Goal: Task Accomplishment & Management: Manage account settings

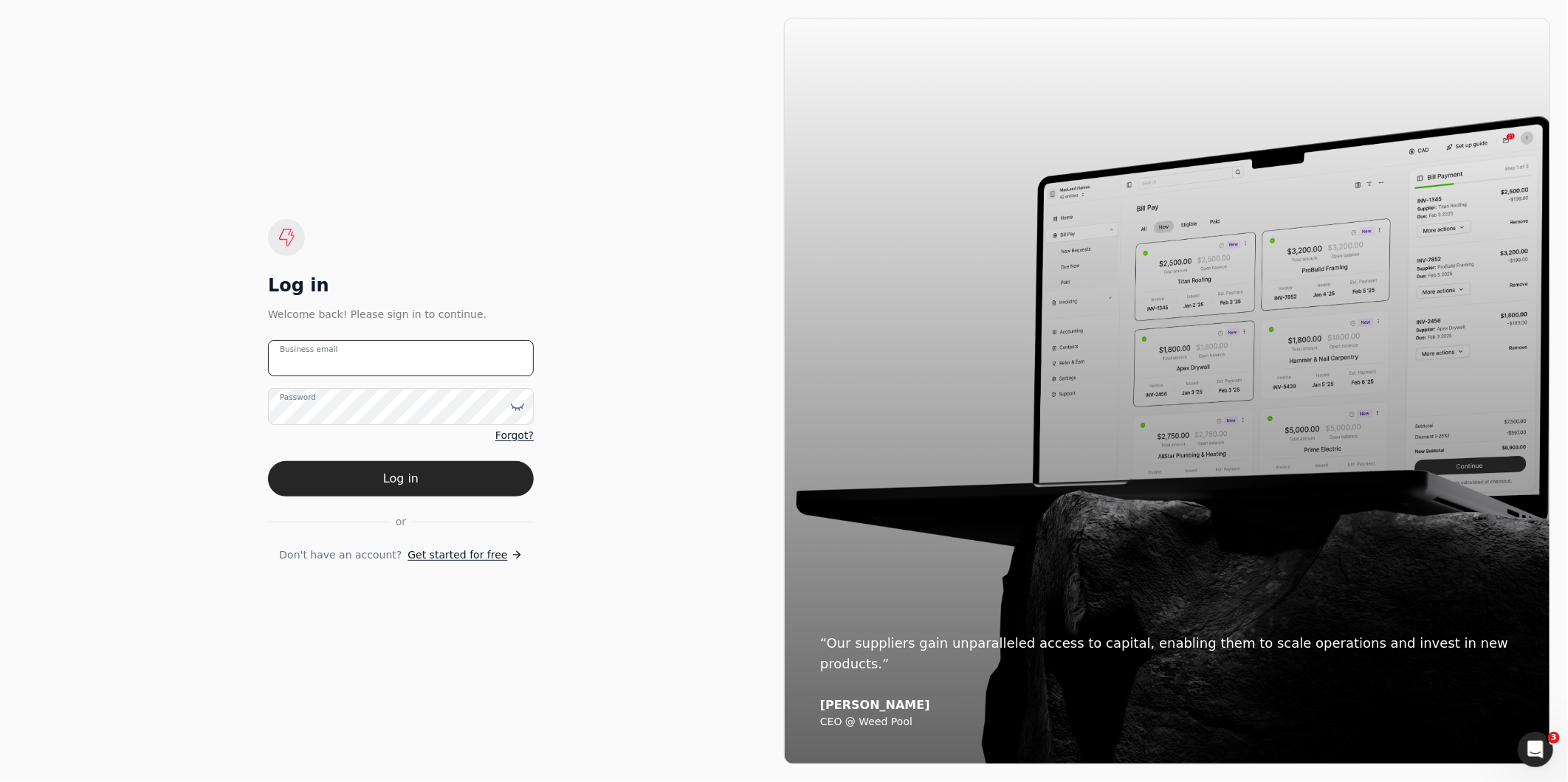
click at [391, 356] on email "Business email" at bounding box center [400, 359] width 266 height 37
type email "[EMAIL_ADDRESS][DOMAIN_NAME]"
click at [268, 461] on button "Log in" at bounding box center [400, 479] width 266 height 36
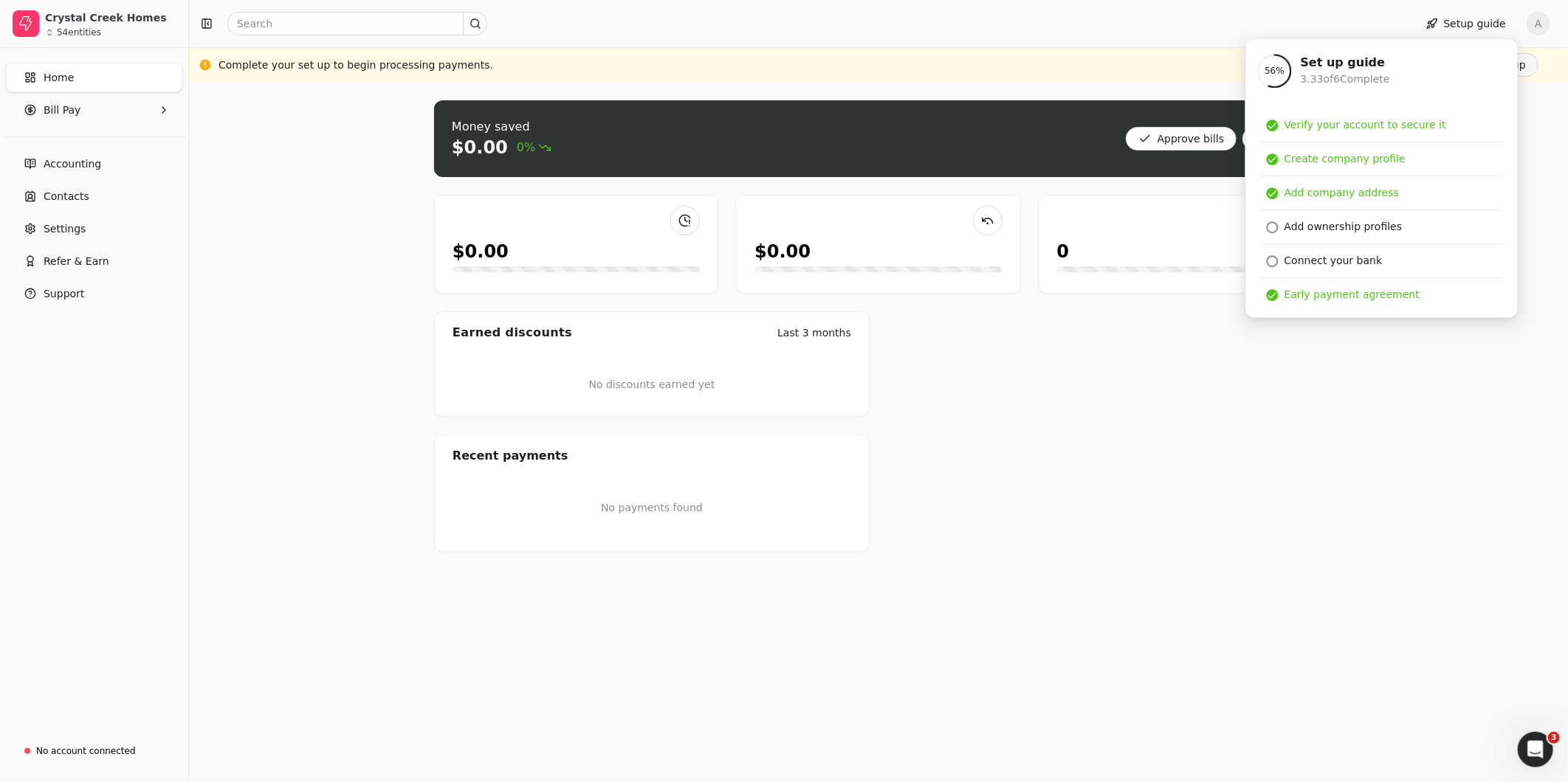
click at [1429, 374] on div "Money saved $0.00 0% Approve bills Pay $0.00 $0.00 0 Earned discounts Last 3 mo…" at bounding box center [878, 432] width 1379 height 699
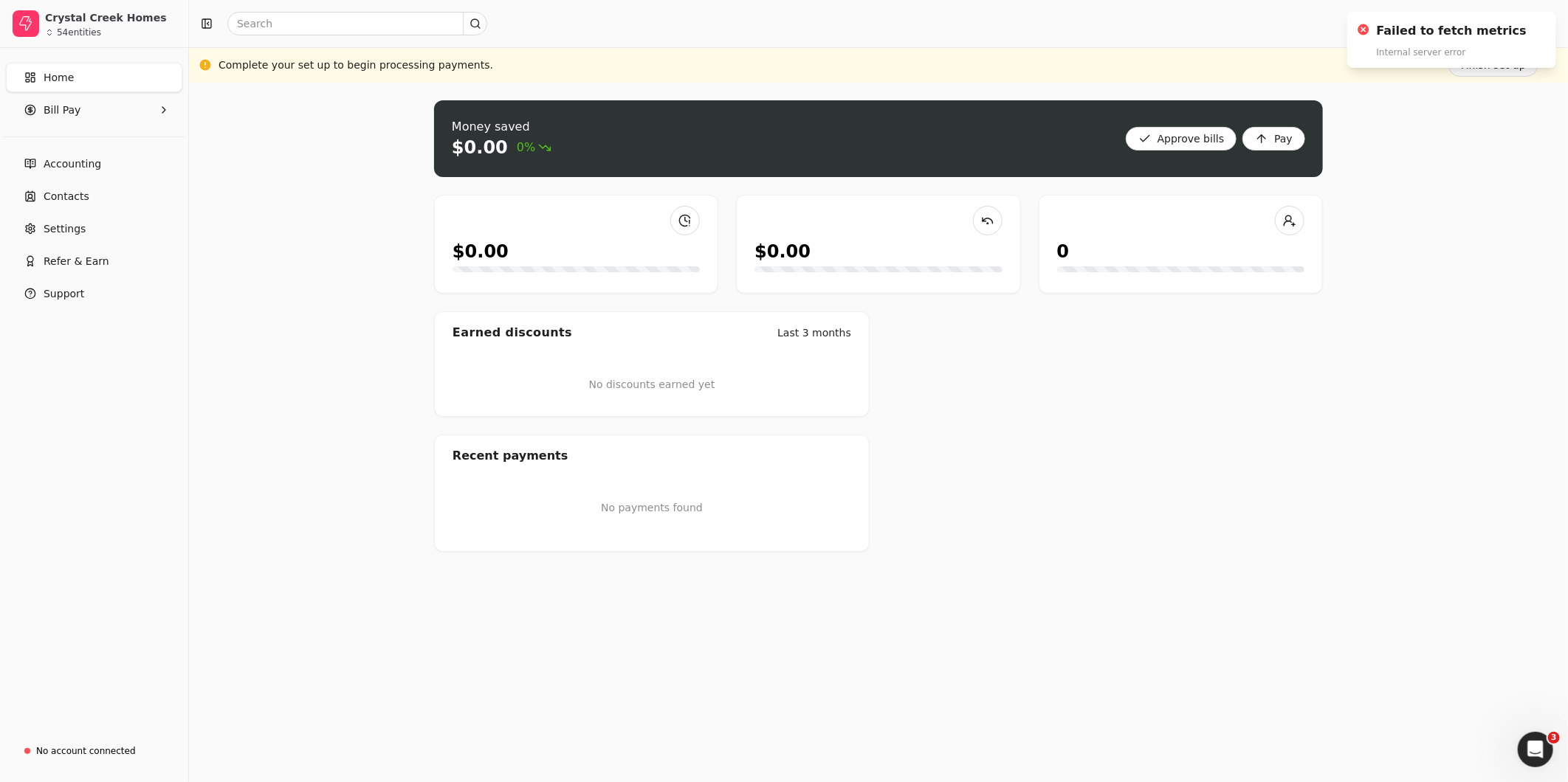
click at [1463, 248] on div "Money saved $0.00 0% Approve bills Pay $0.00 $0.00 0 Earned discounts Last 3 mo…" at bounding box center [878, 432] width 1379 height 699
click at [1505, 134] on div "Money saved $0.00 0% Approve bills Pay $0.00 $0.00 0 Earned discounts Last 3 mo…" at bounding box center [878, 432] width 1379 height 699
click at [1369, 31] on circle "Notifications (F8)" at bounding box center [1363, 30] width 13 height 13
click at [81, 112] on Pay "Bill Pay" at bounding box center [94, 110] width 176 height 29
click at [79, 175] on span "New Requests" at bounding box center [81, 179] width 73 height 16
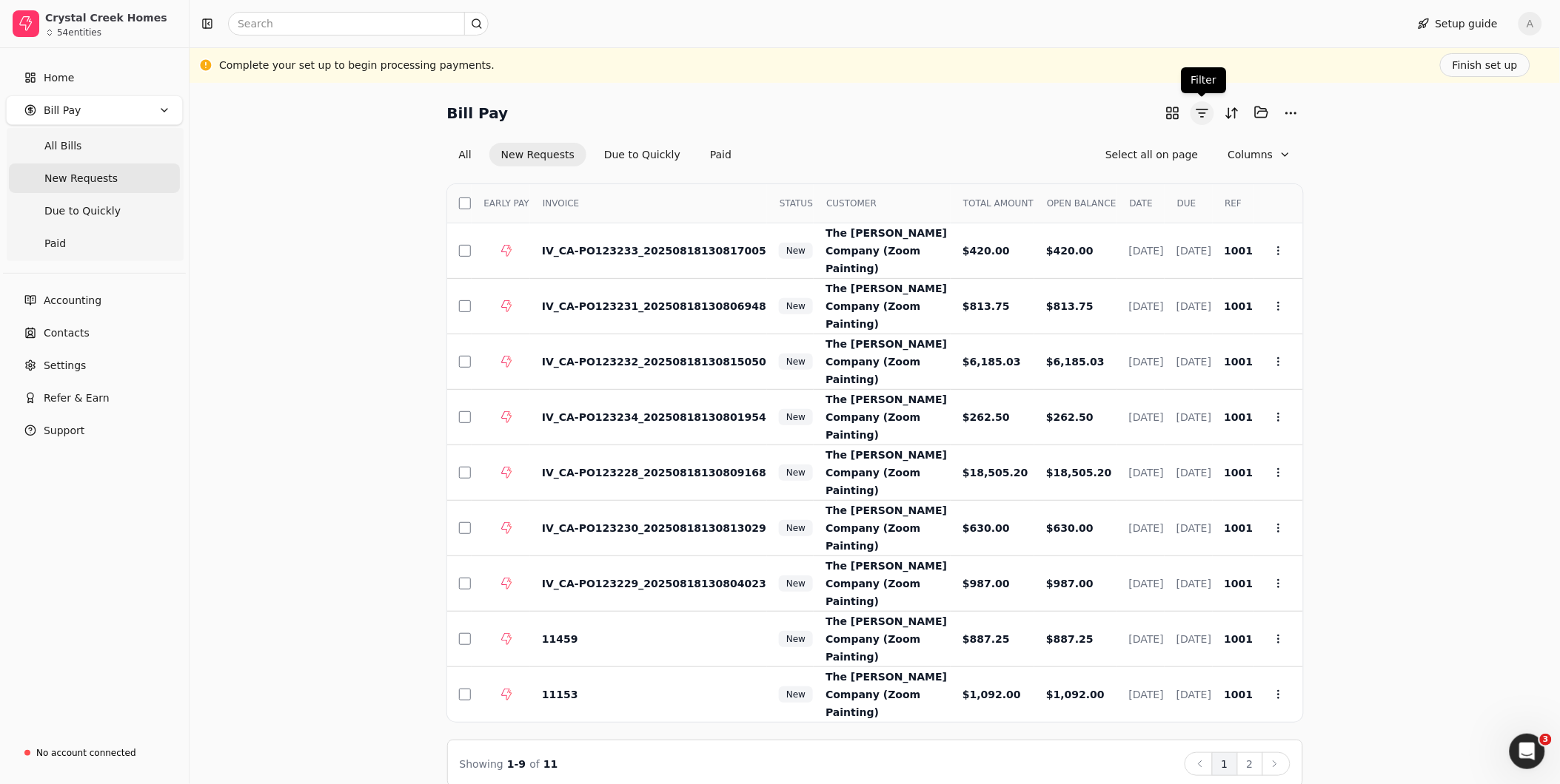
click at [1204, 117] on button "button" at bounding box center [1202, 113] width 24 height 24
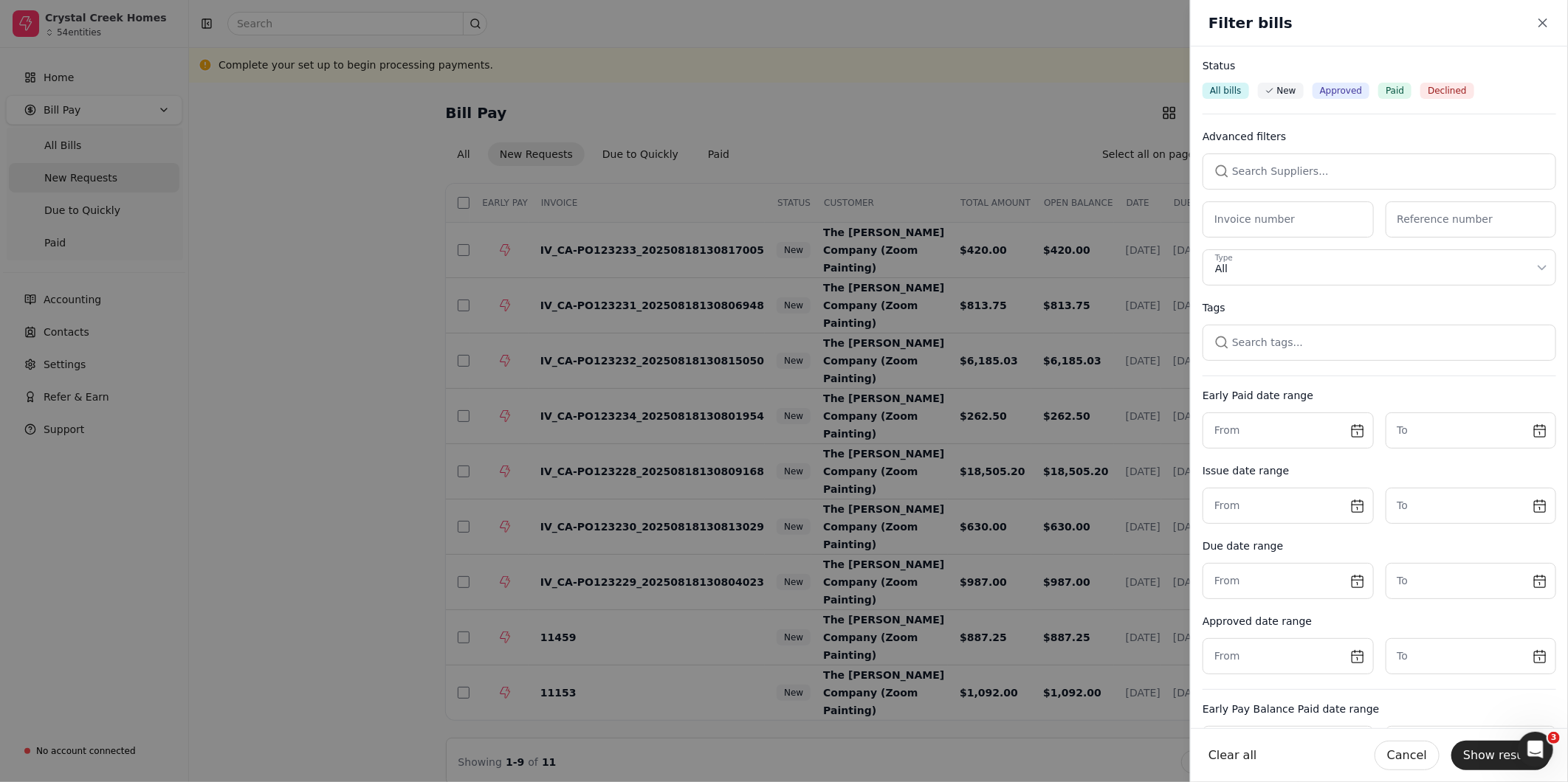
click at [1288, 170] on button "button" at bounding box center [1378, 171] width 353 height 36
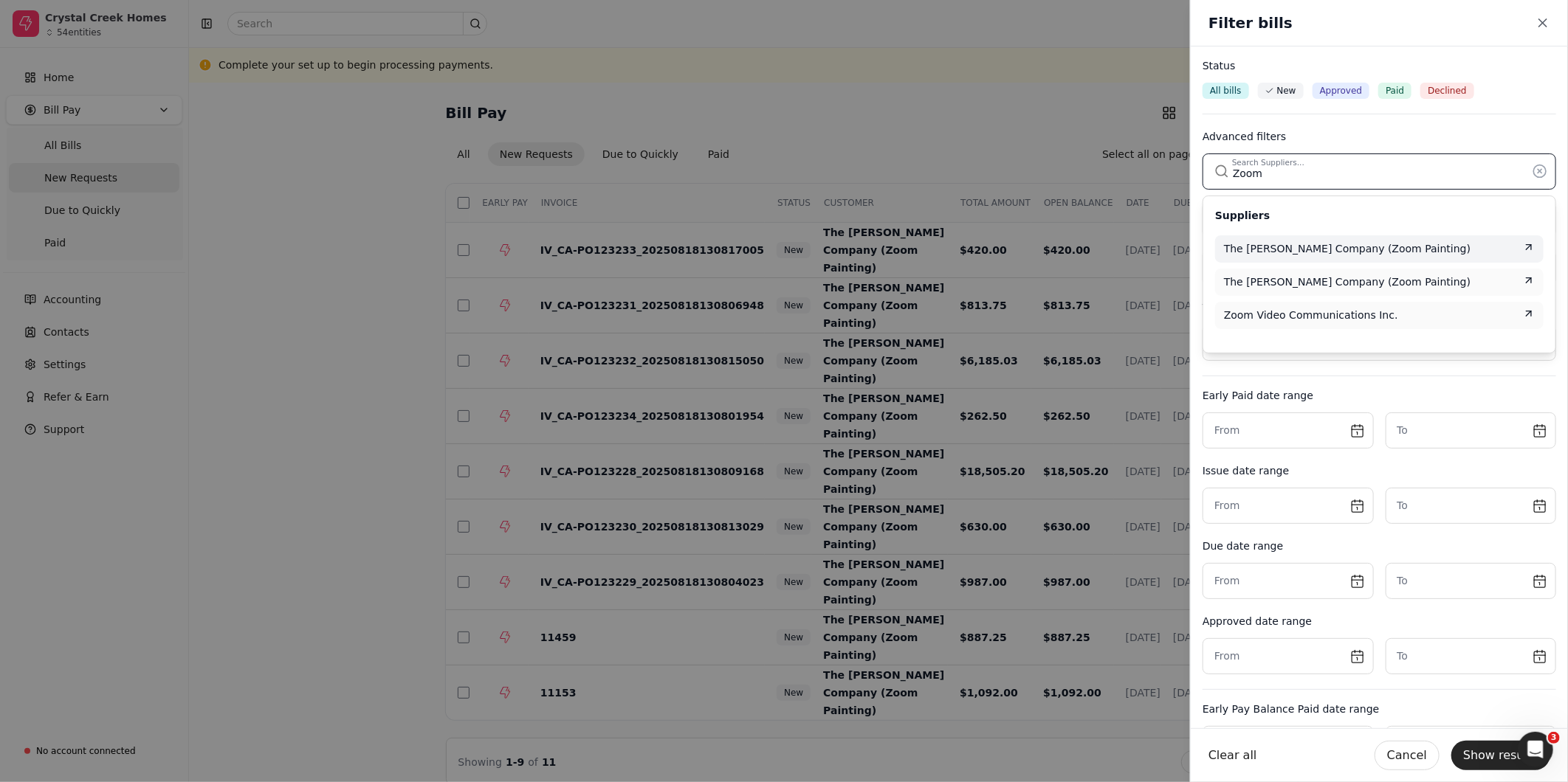
type input "Zoom"
click at [1312, 249] on span "The [PERSON_NAME] Company (Zoom Painting)" at bounding box center [1346, 249] width 246 height 16
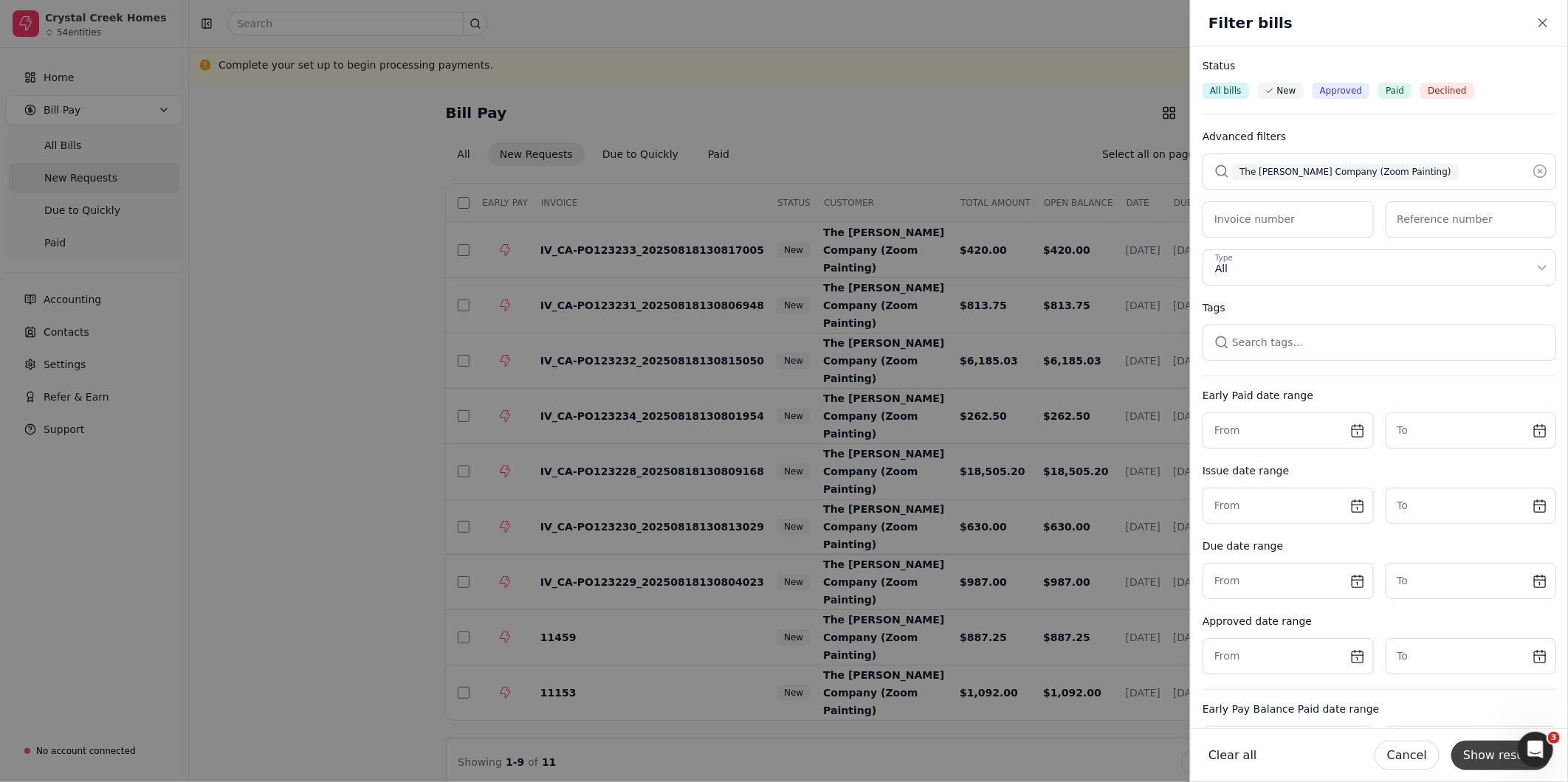
click at [1494, 754] on button "Show results" at bounding box center [1501, 755] width 99 height 29
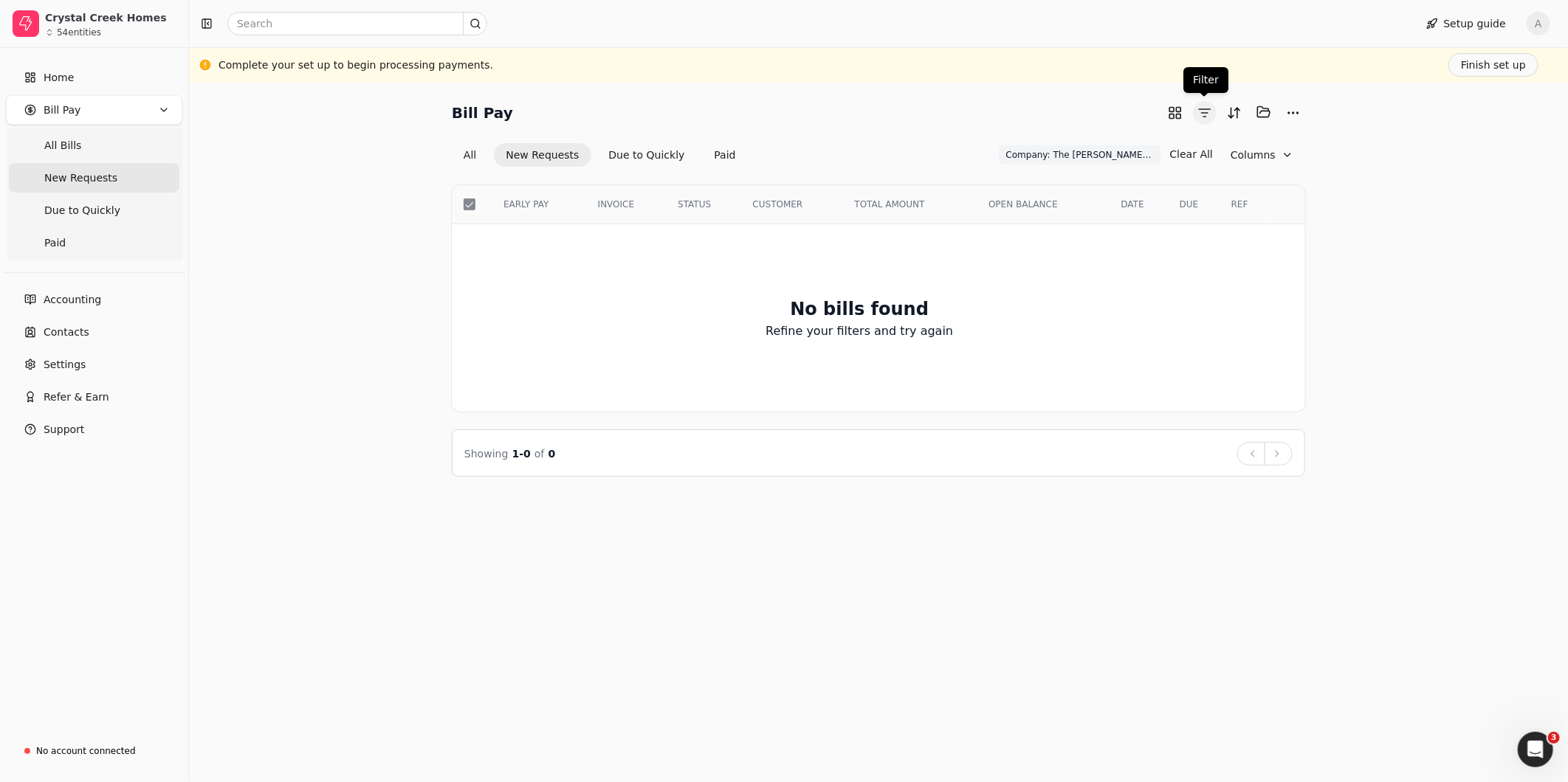
click at [1208, 116] on button "button" at bounding box center [1204, 113] width 24 height 24
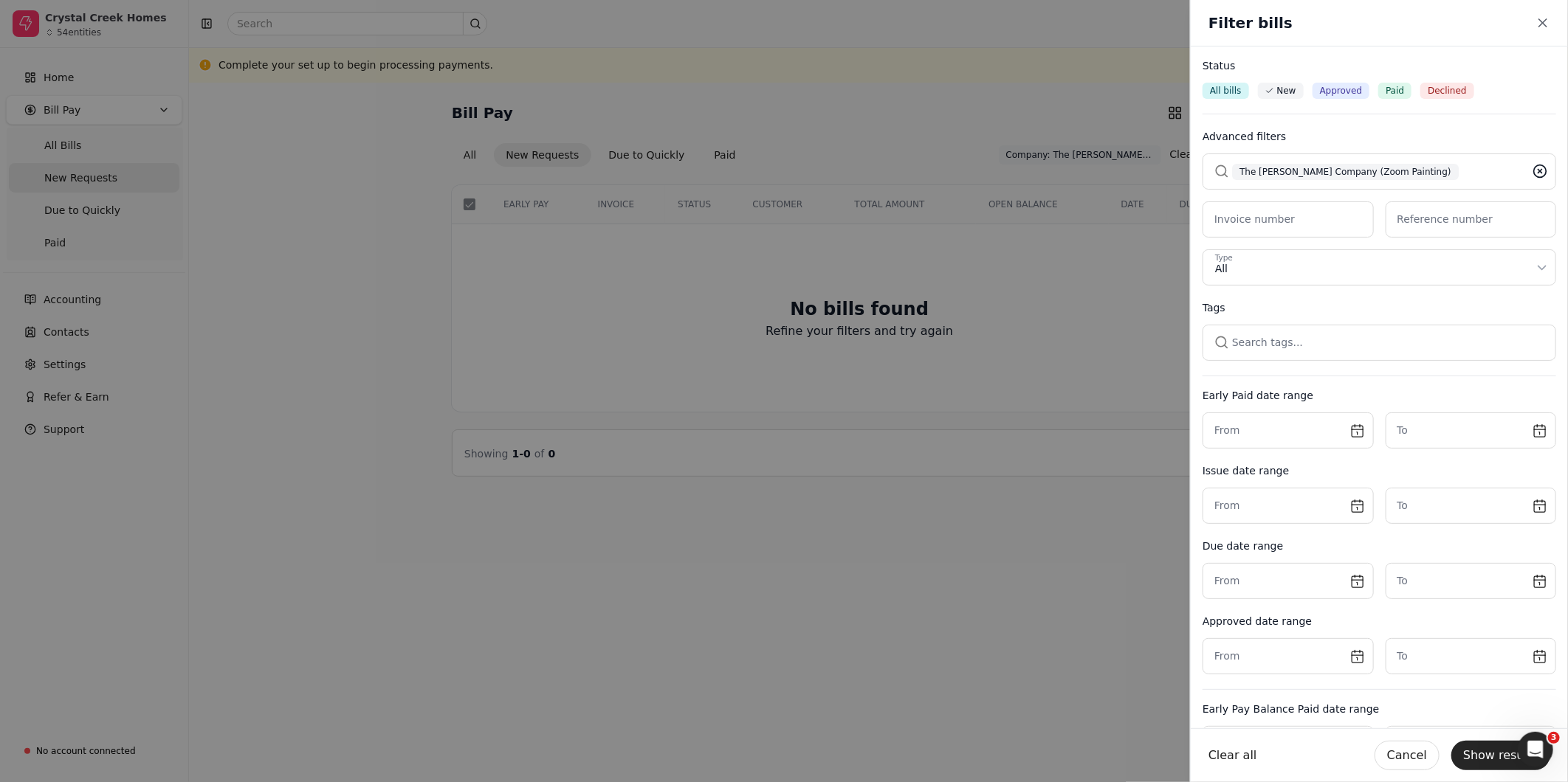
click at [1534, 177] on circle at bounding box center [1540, 171] width 13 height 13
click at [1374, 175] on button "button" at bounding box center [1378, 171] width 353 height 36
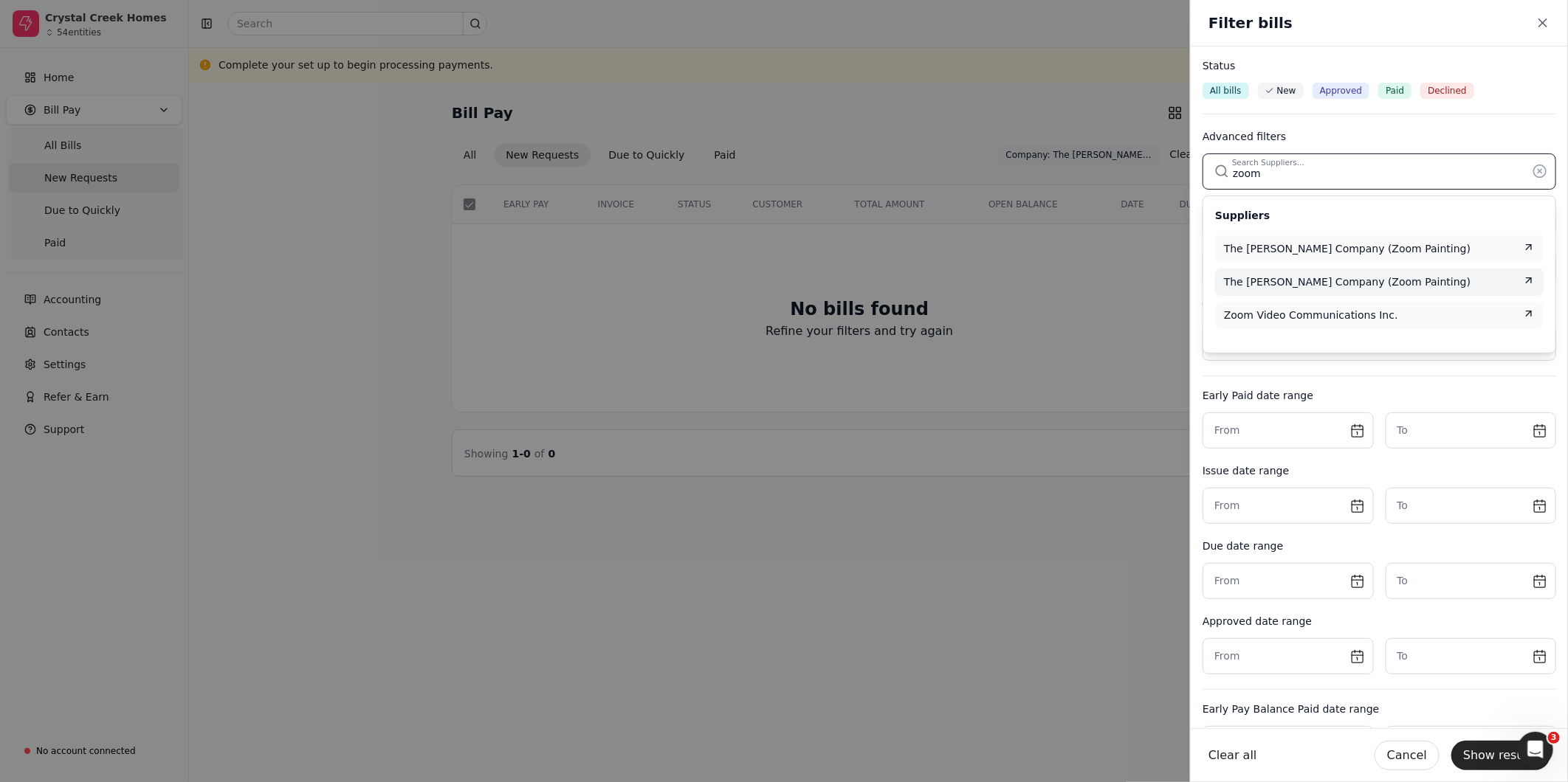
type input "zoom"
click at [1371, 280] on span "The [PERSON_NAME] Company (Zoom Painting)" at bounding box center [1346, 283] width 246 height 16
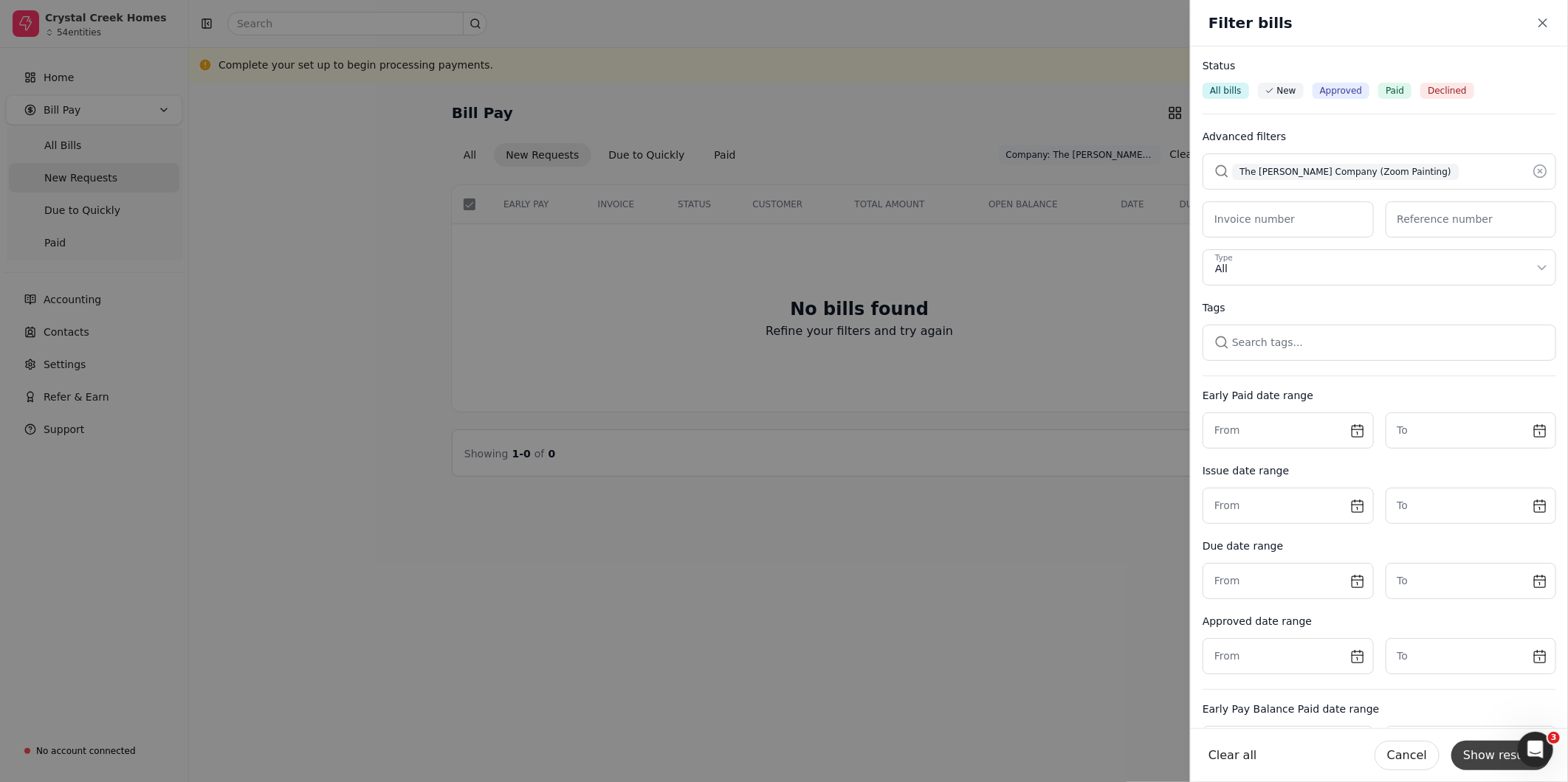
click at [1496, 757] on button "Show results" at bounding box center [1501, 755] width 99 height 29
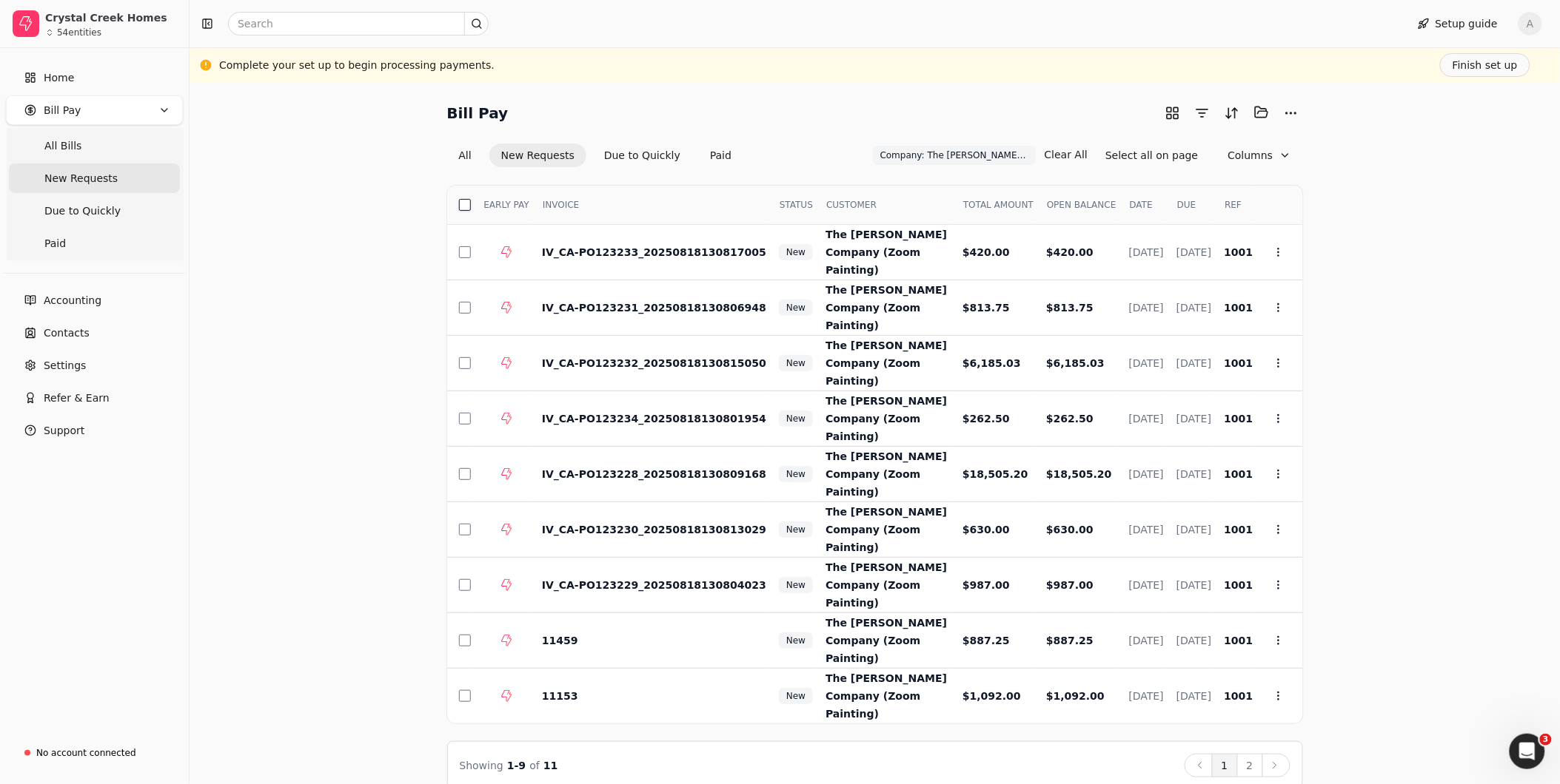
click at [464, 207] on button "button" at bounding box center [464, 205] width 12 height 12
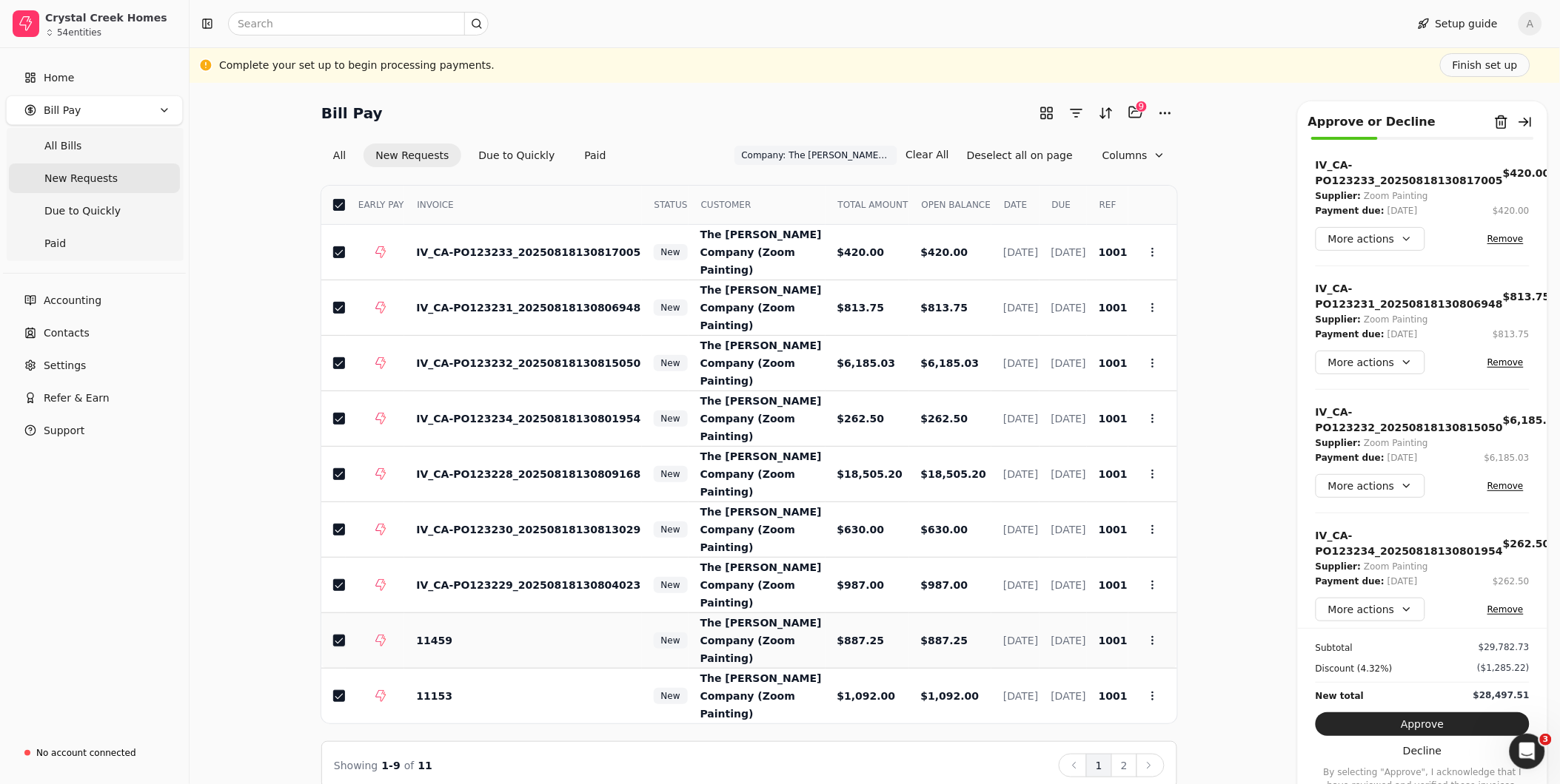
click at [336, 635] on button "button" at bounding box center [338, 641] width 12 height 12
click at [334, 690] on button "button" at bounding box center [338, 696] width 12 height 12
click at [330, 409] on td at bounding box center [333, 419] width 25 height 56
click at [339, 468] on button "button" at bounding box center [338, 474] width 12 height 12
click at [338, 363] on button "button" at bounding box center [338, 363] width 12 height 12
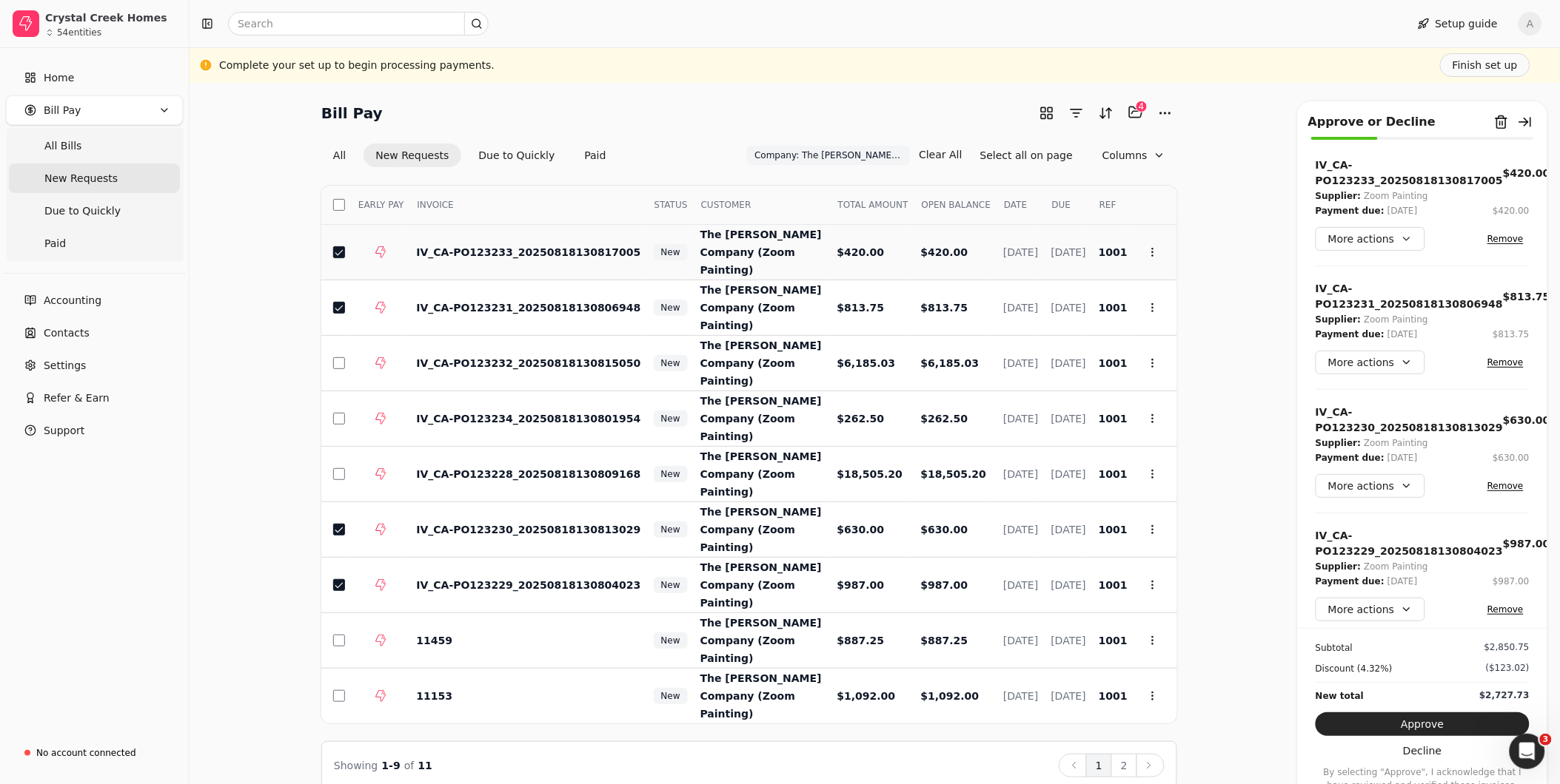
click at [343, 252] on button "button" at bounding box center [338, 252] width 12 height 12
click at [1123, 754] on button "2" at bounding box center [1124, 766] width 26 height 24
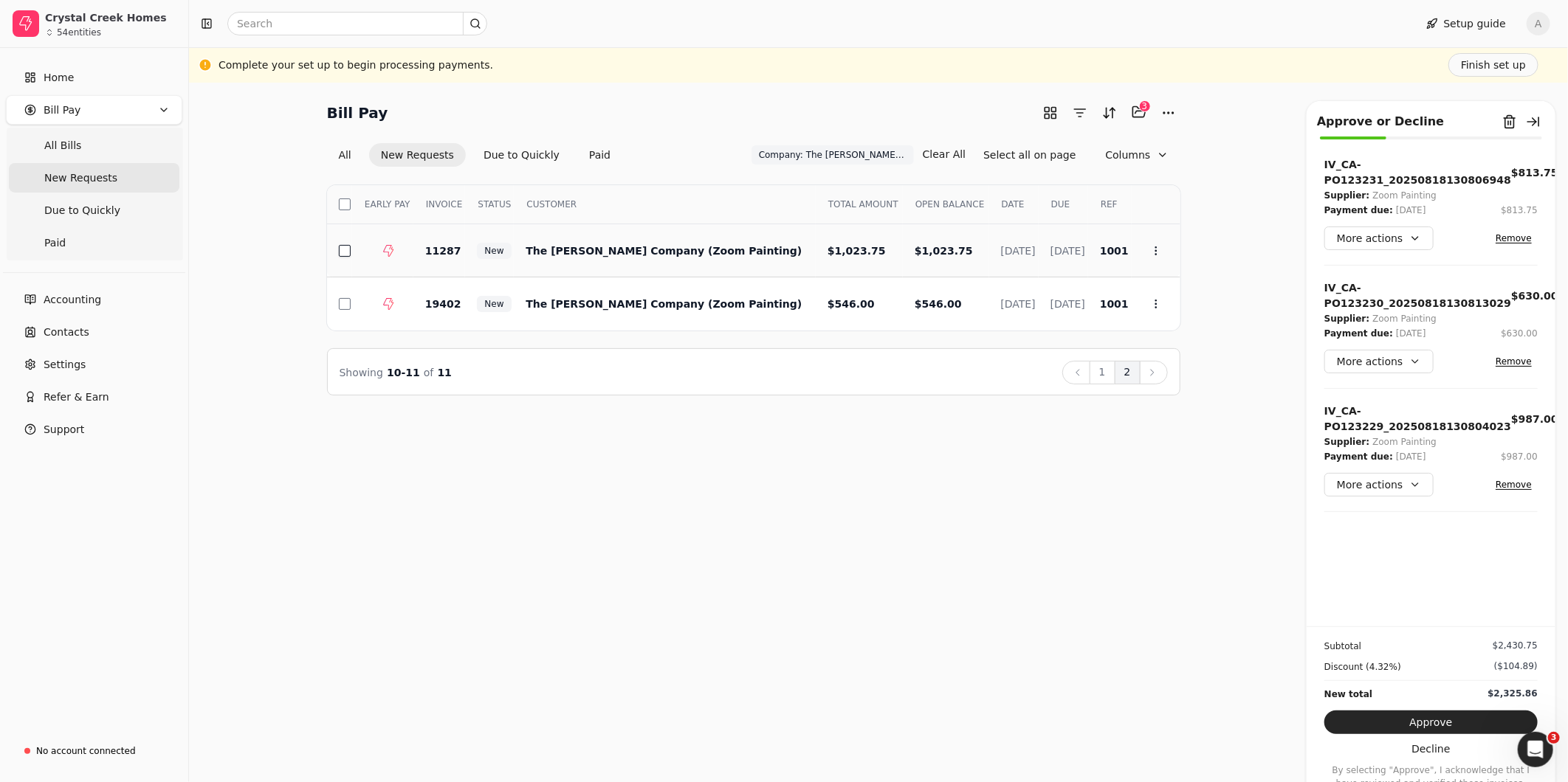
click at [340, 253] on button "button" at bounding box center [345, 251] width 12 height 12
click at [345, 305] on button "button" at bounding box center [345, 304] width 12 height 12
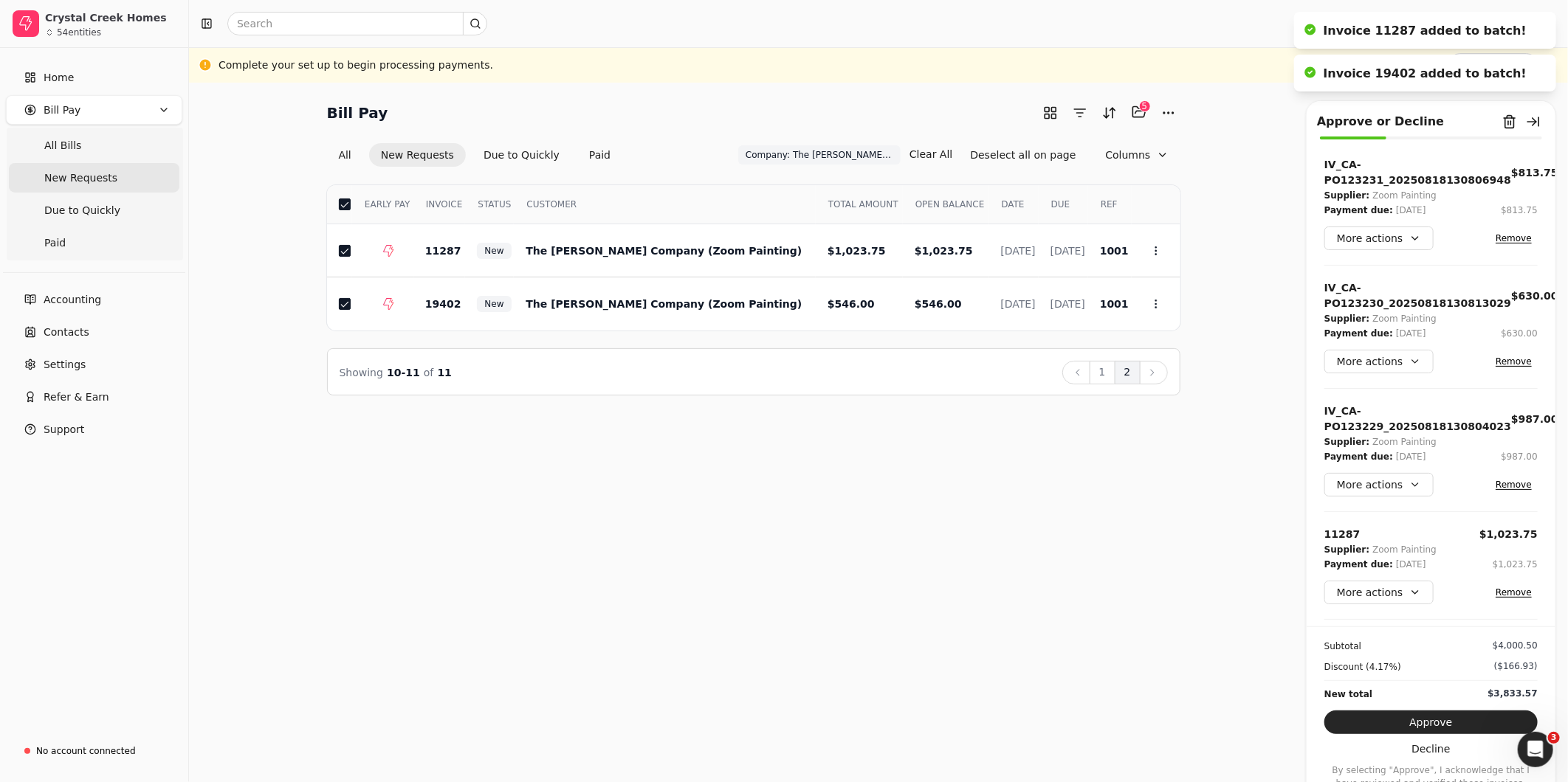
click at [1208, 555] on div "Bill Pay Selected items: 5 5 All New Requests Due to Quickly Paid Company: The …" at bounding box center [878, 432] width 1379 height 699
click at [1104, 376] on button "1" at bounding box center [1102, 373] width 26 height 24
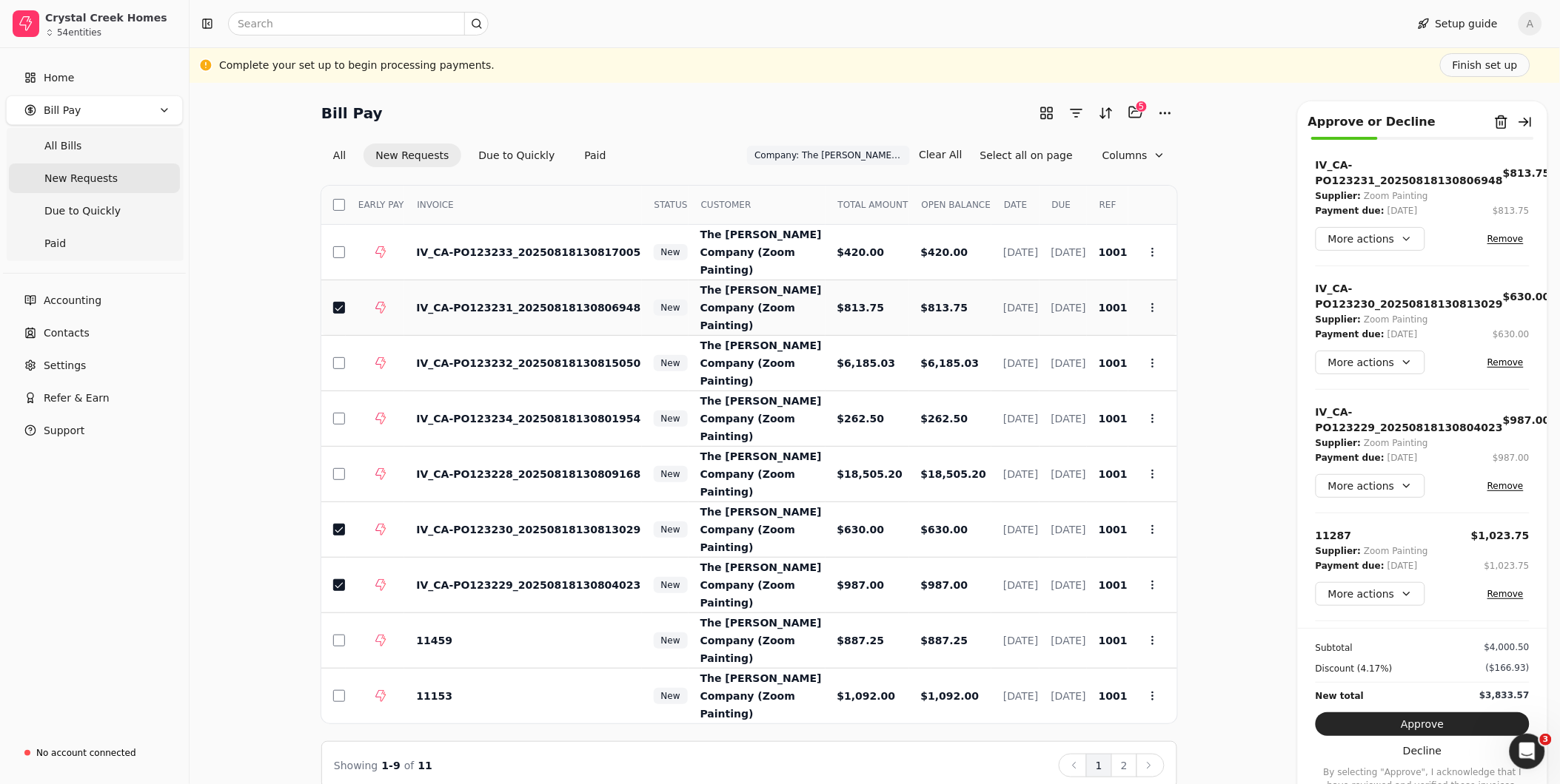
click at [348, 304] on td at bounding box center [374, 308] width 58 height 56
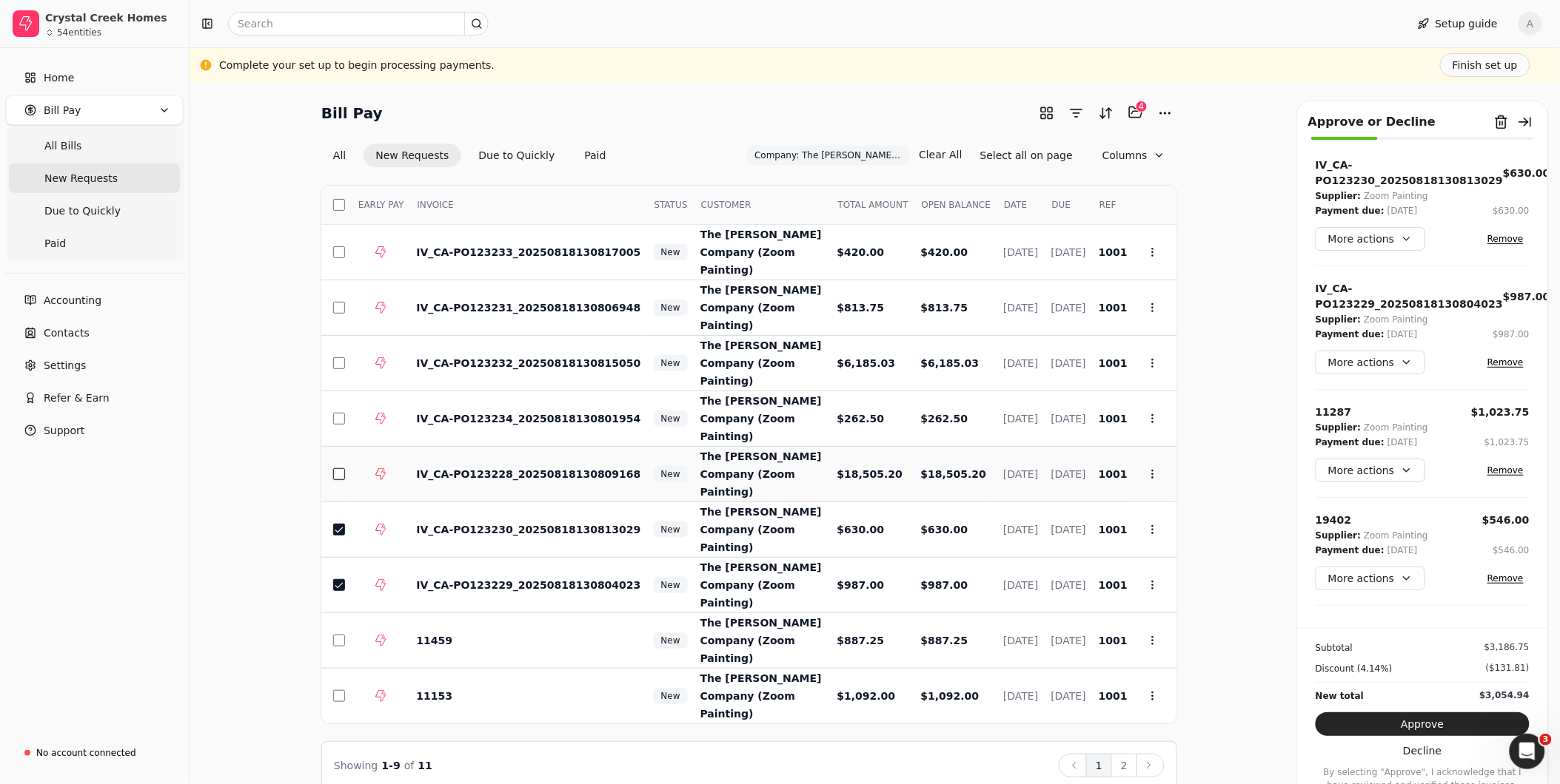
click at [341, 468] on button "button" at bounding box center [338, 474] width 12 height 12
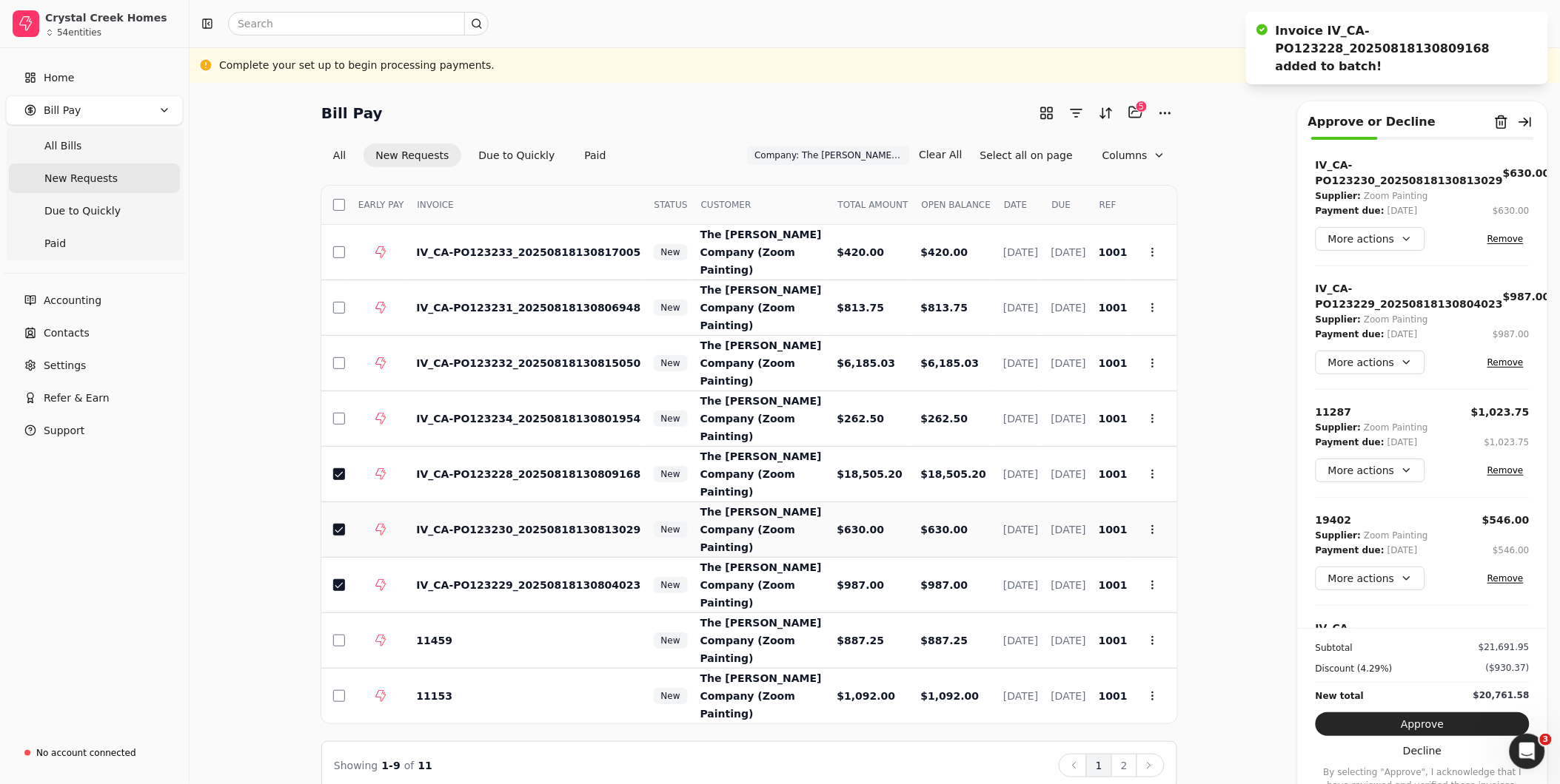
click at [338, 524] on button "button" at bounding box center [338, 529] width 12 height 12
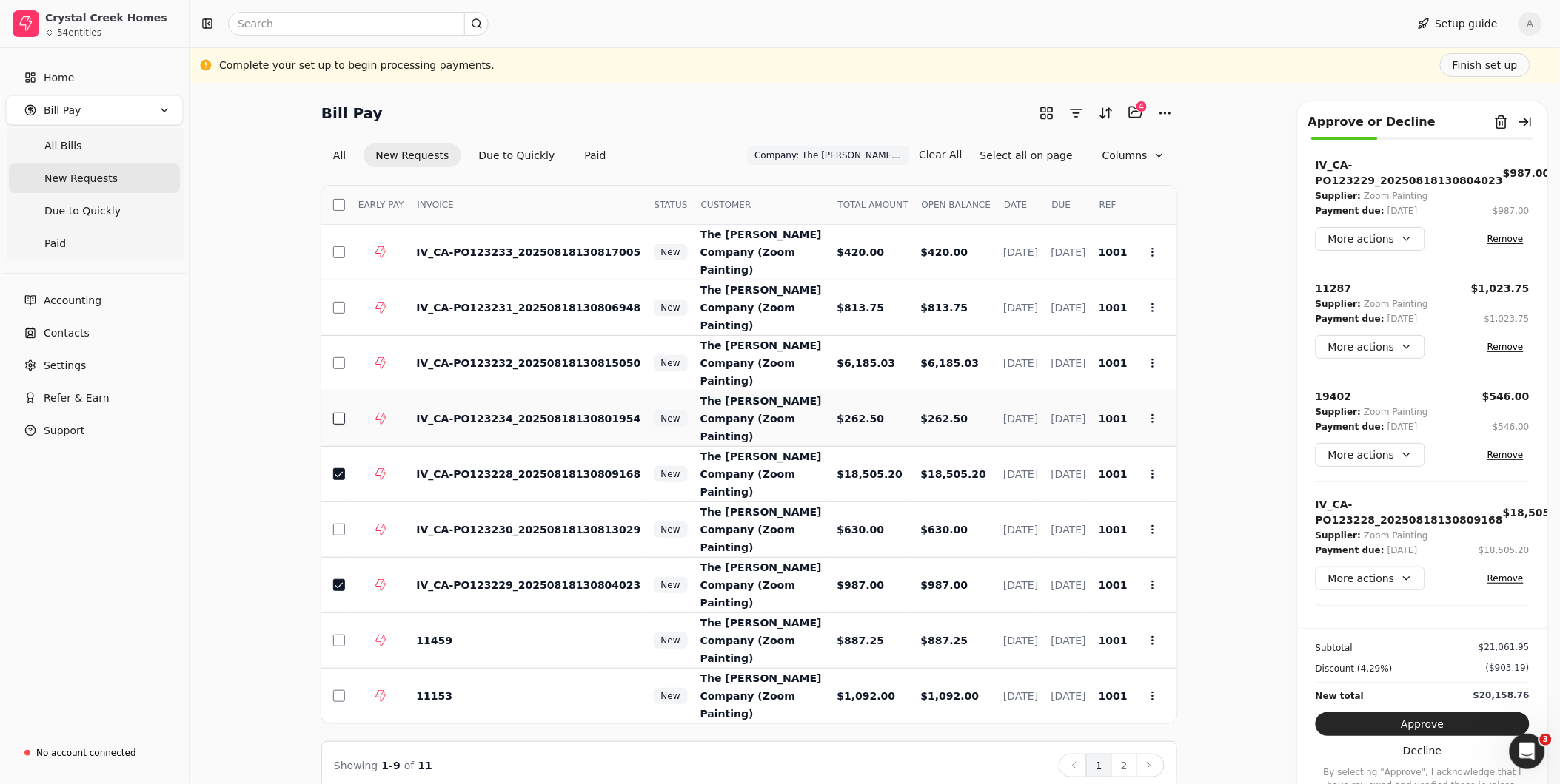
click at [338, 413] on button "button" at bounding box center [338, 419] width 12 height 12
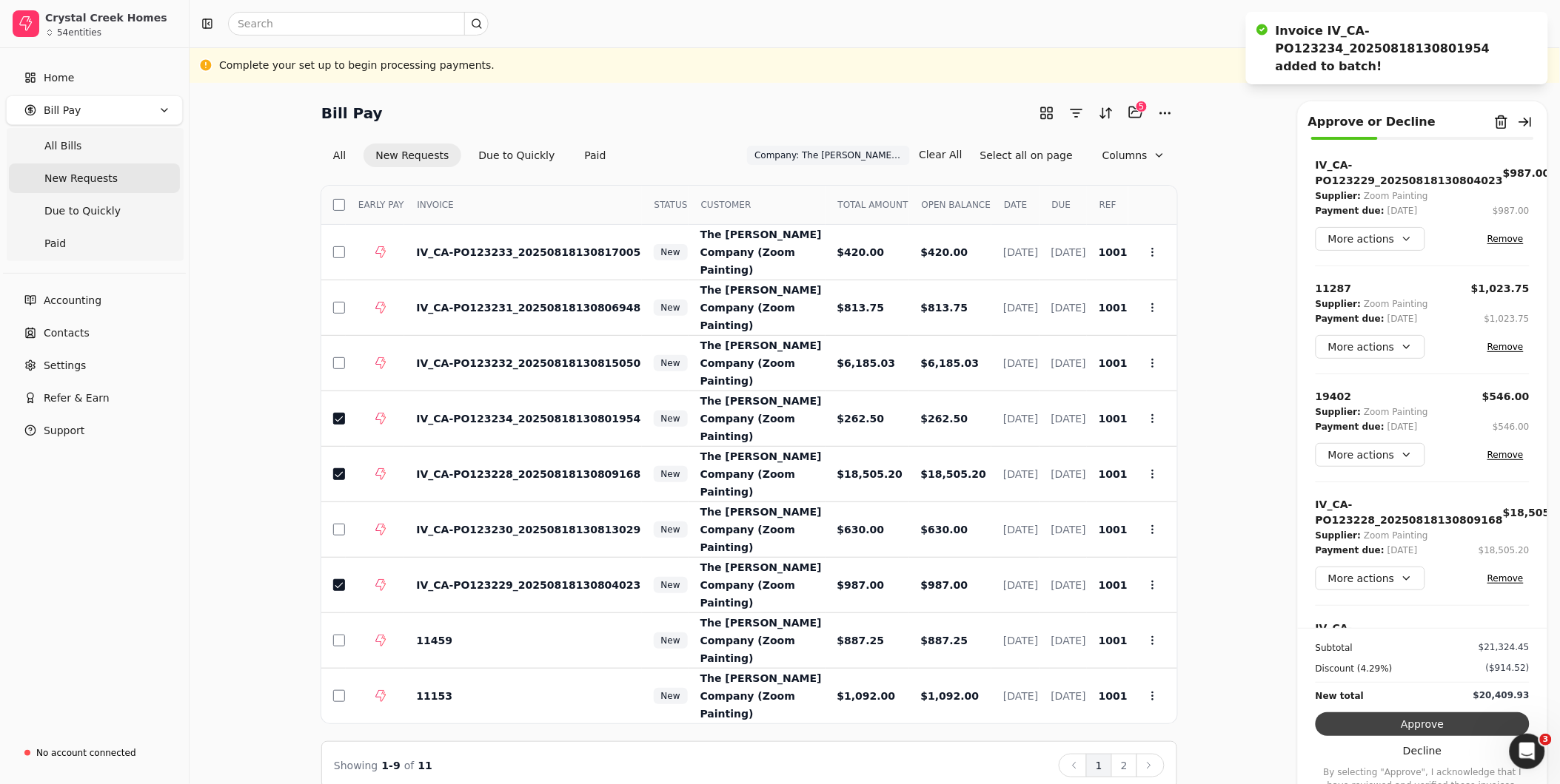
click at [1380, 726] on button "Approve" at bounding box center [1422, 724] width 214 height 24
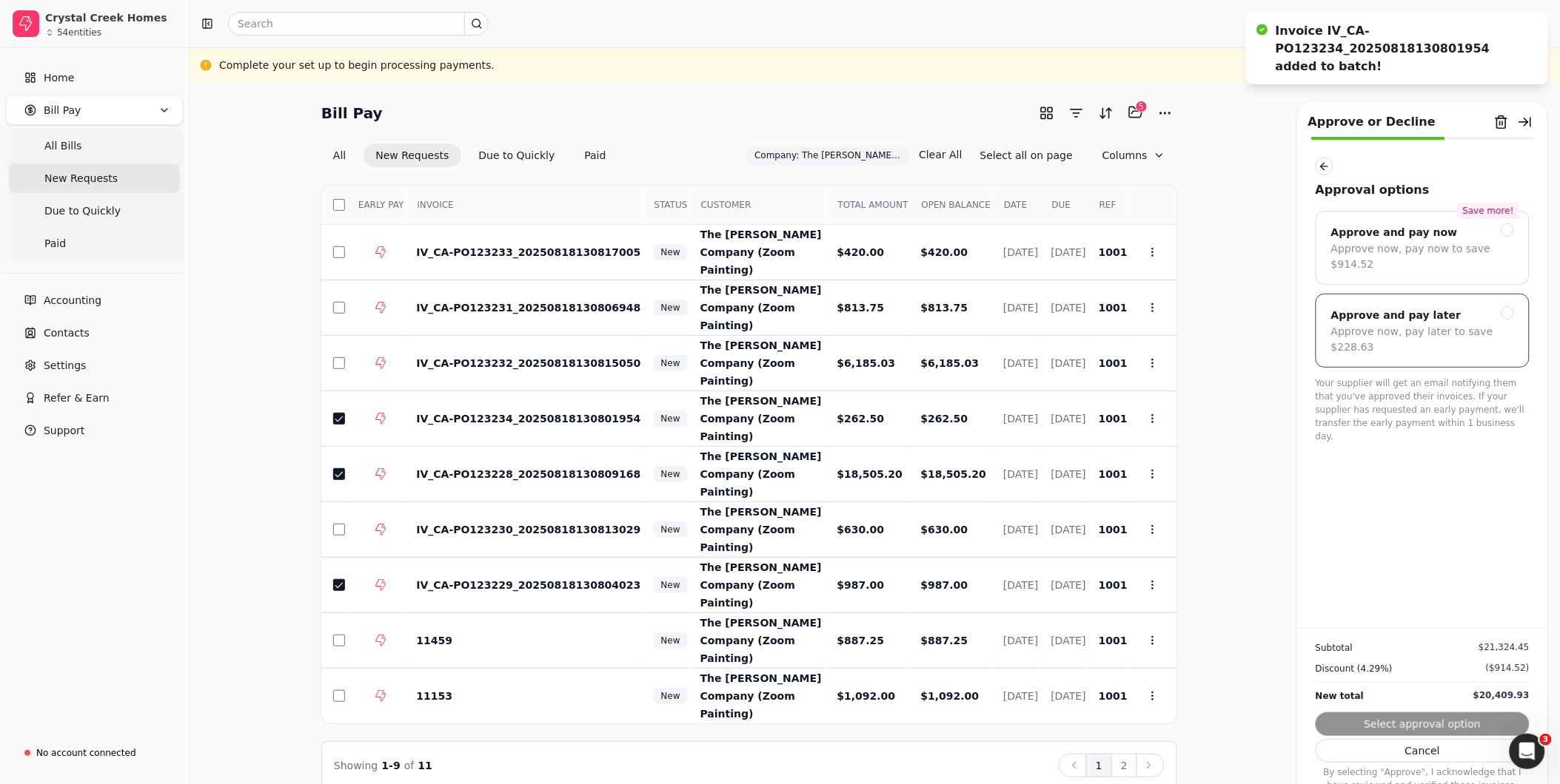
click at [1512, 306] on div at bounding box center [1507, 313] width 14 height 14
click at [1412, 724] on button "Submit approval" at bounding box center [1422, 724] width 214 height 24
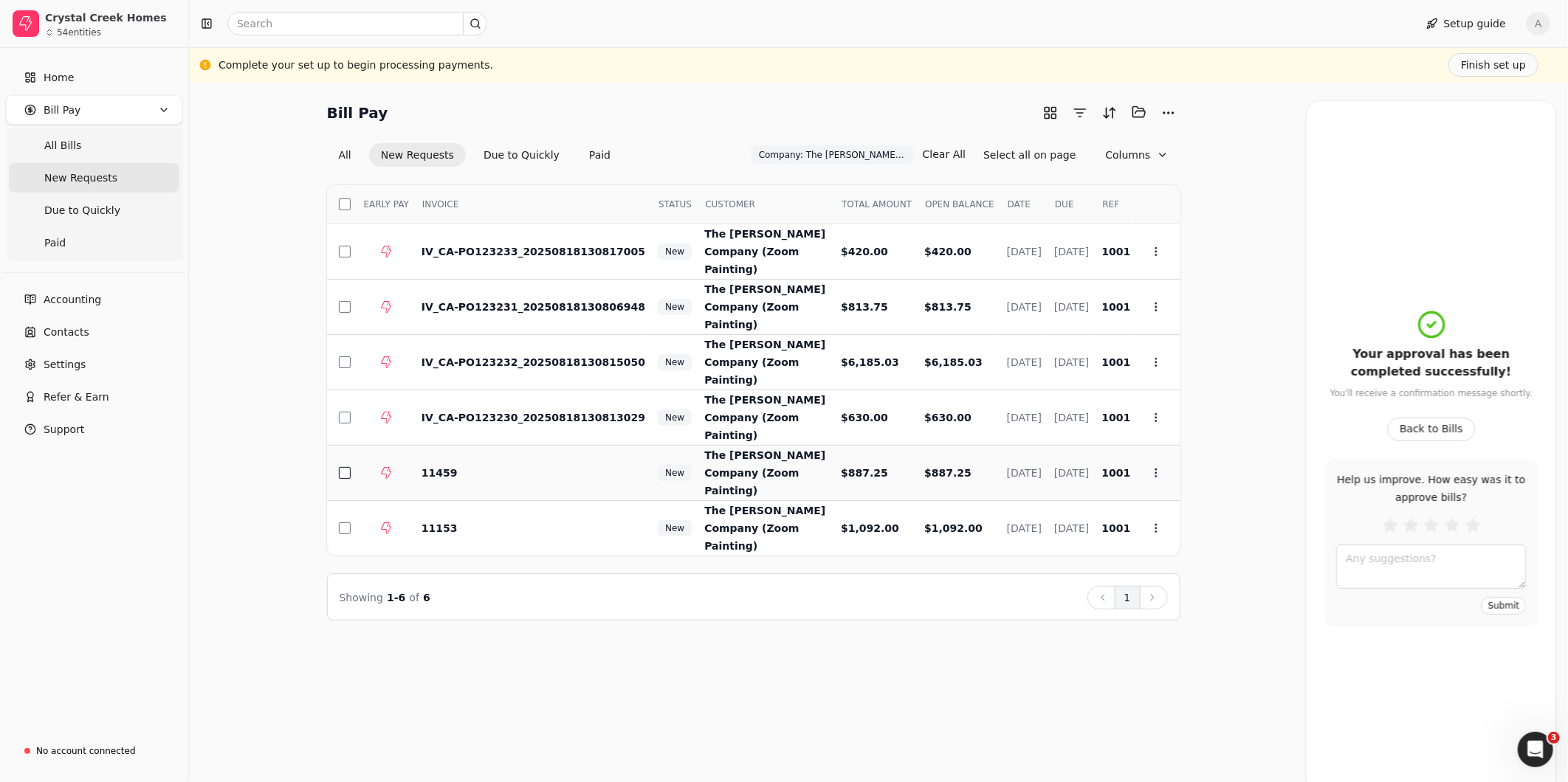
click at [341, 467] on button "button" at bounding box center [345, 472] width 12 height 12
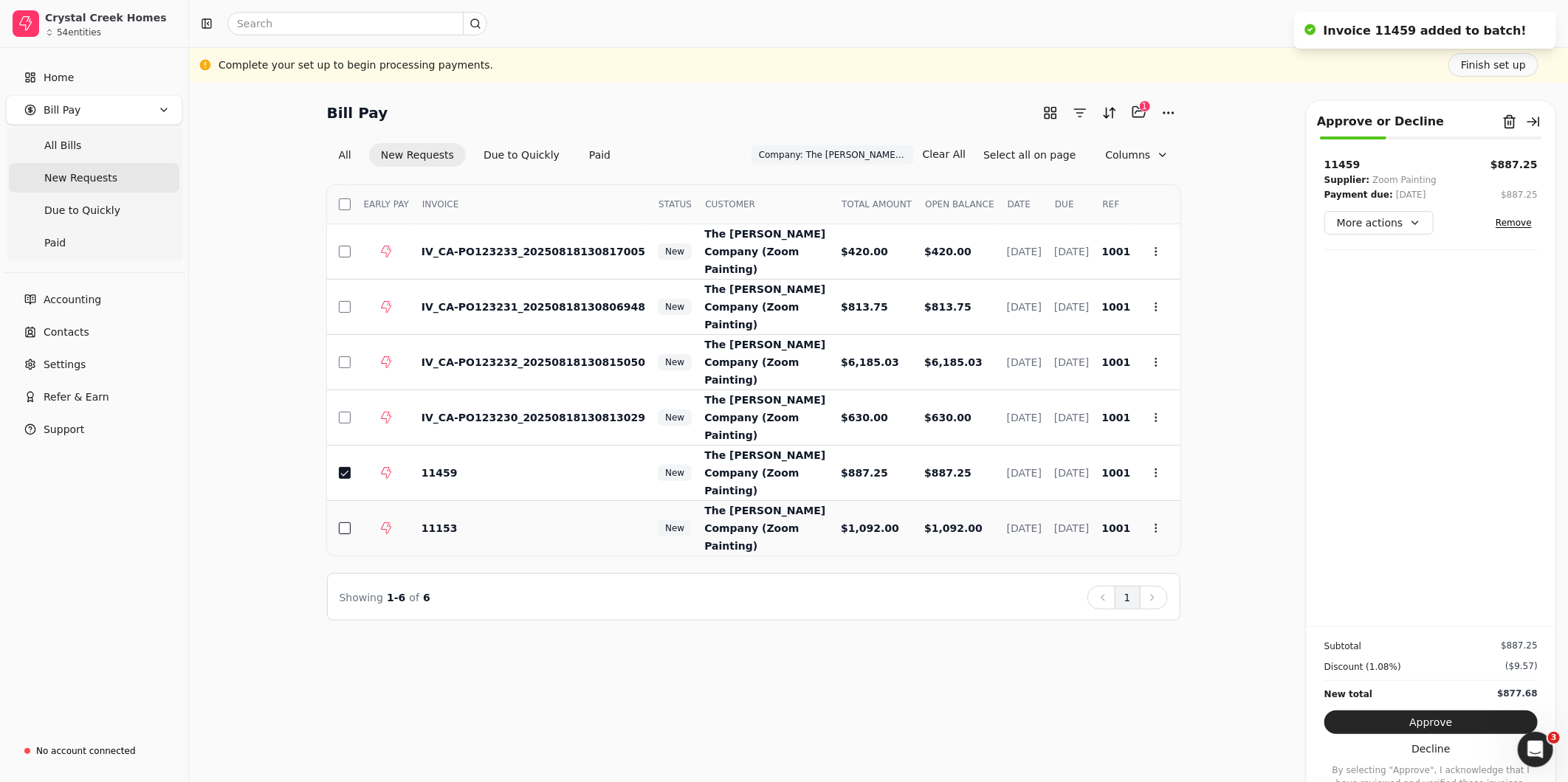
click at [345, 522] on button "button" at bounding box center [345, 528] width 12 height 12
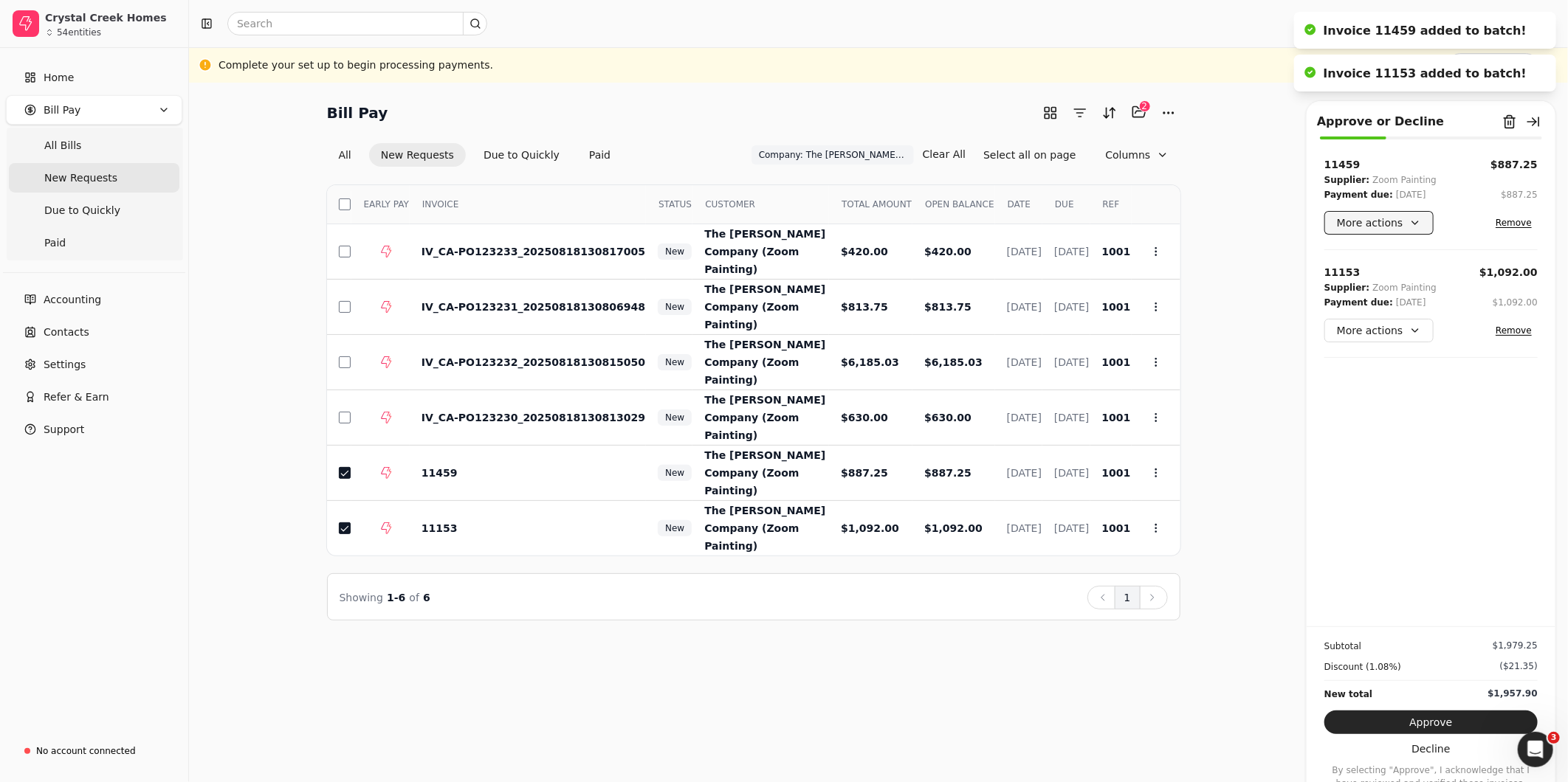
click at [1420, 223] on button "More actions" at bounding box center [1379, 223] width 110 height 24
click at [1370, 329] on div "Add comment" at bounding box center [1392, 326] width 130 height 25
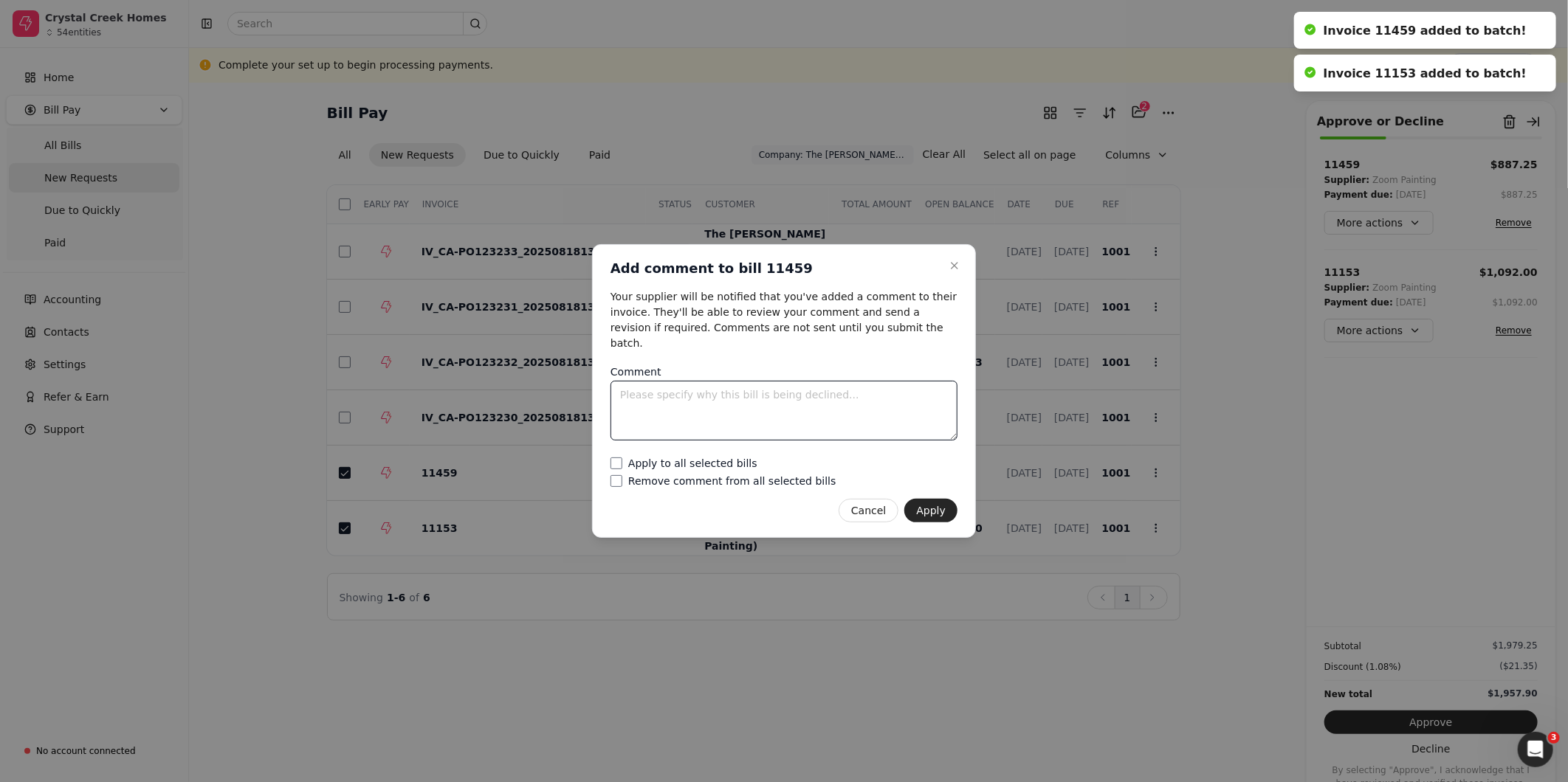
click at [776, 399] on textarea "Comment" at bounding box center [784, 410] width 347 height 60
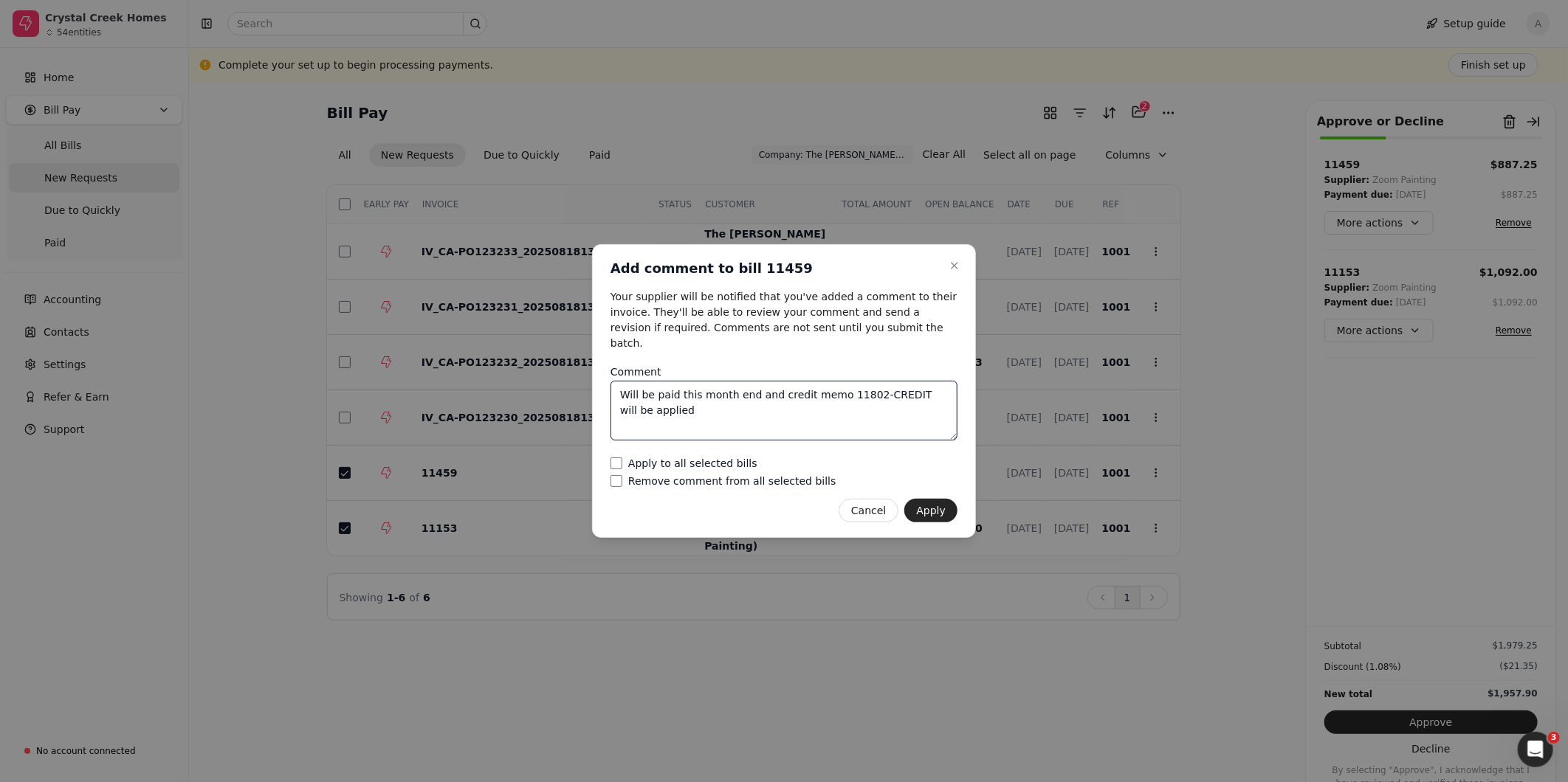
type textarea "Will be paid this month end and credit memo 11802-CREDIT will be applied"
click at [730, 458] on label "Apply to all selected bills" at bounding box center [692, 463] width 129 height 10
click at [622, 457] on bills "Apply to all selected bills" at bounding box center [616, 463] width 12 height 12
click at [930, 508] on button "Apply" at bounding box center [930, 510] width 53 height 24
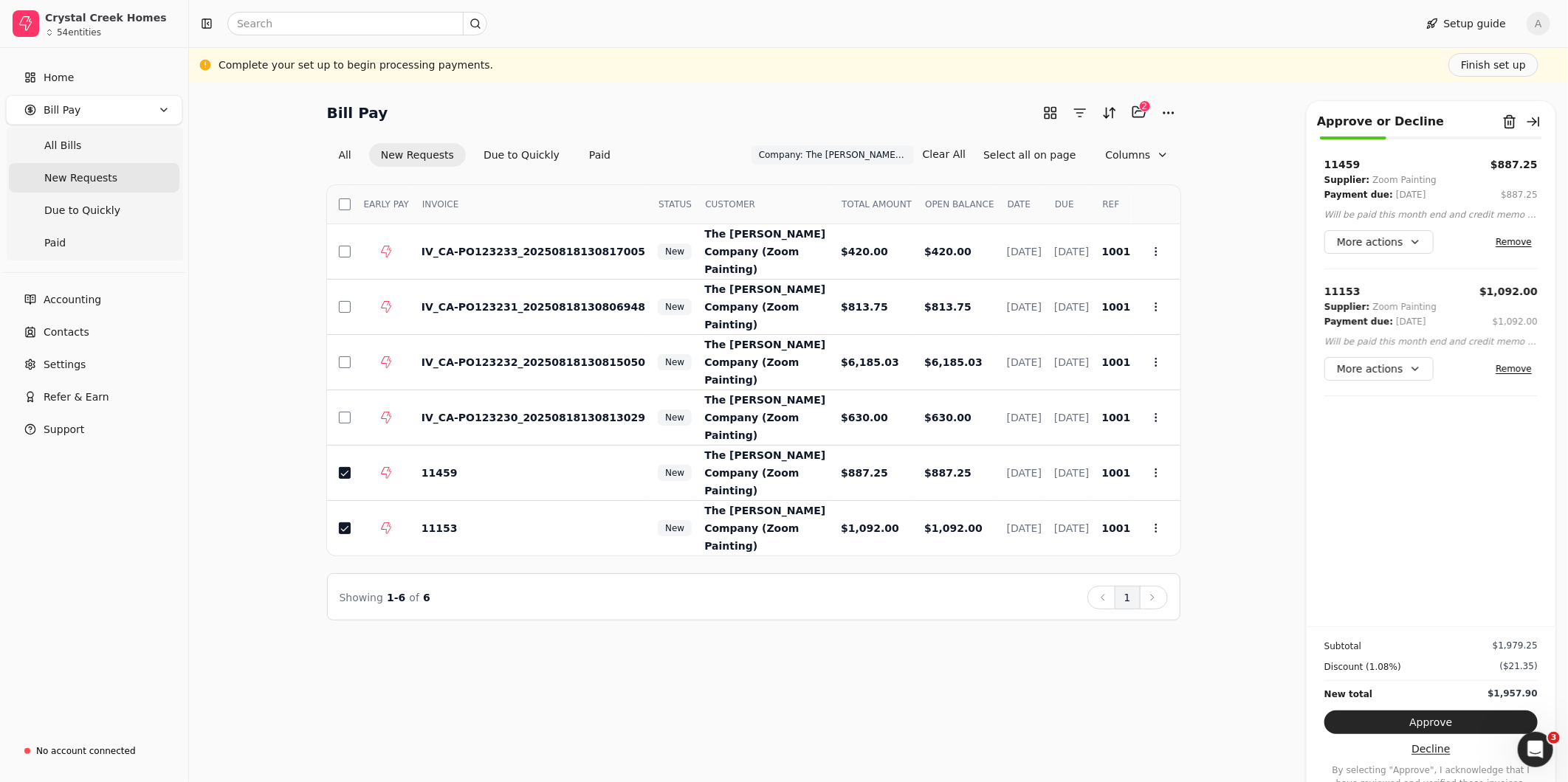
click at [1421, 750] on button "Decline" at bounding box center [1431, 749] width 214 height 24
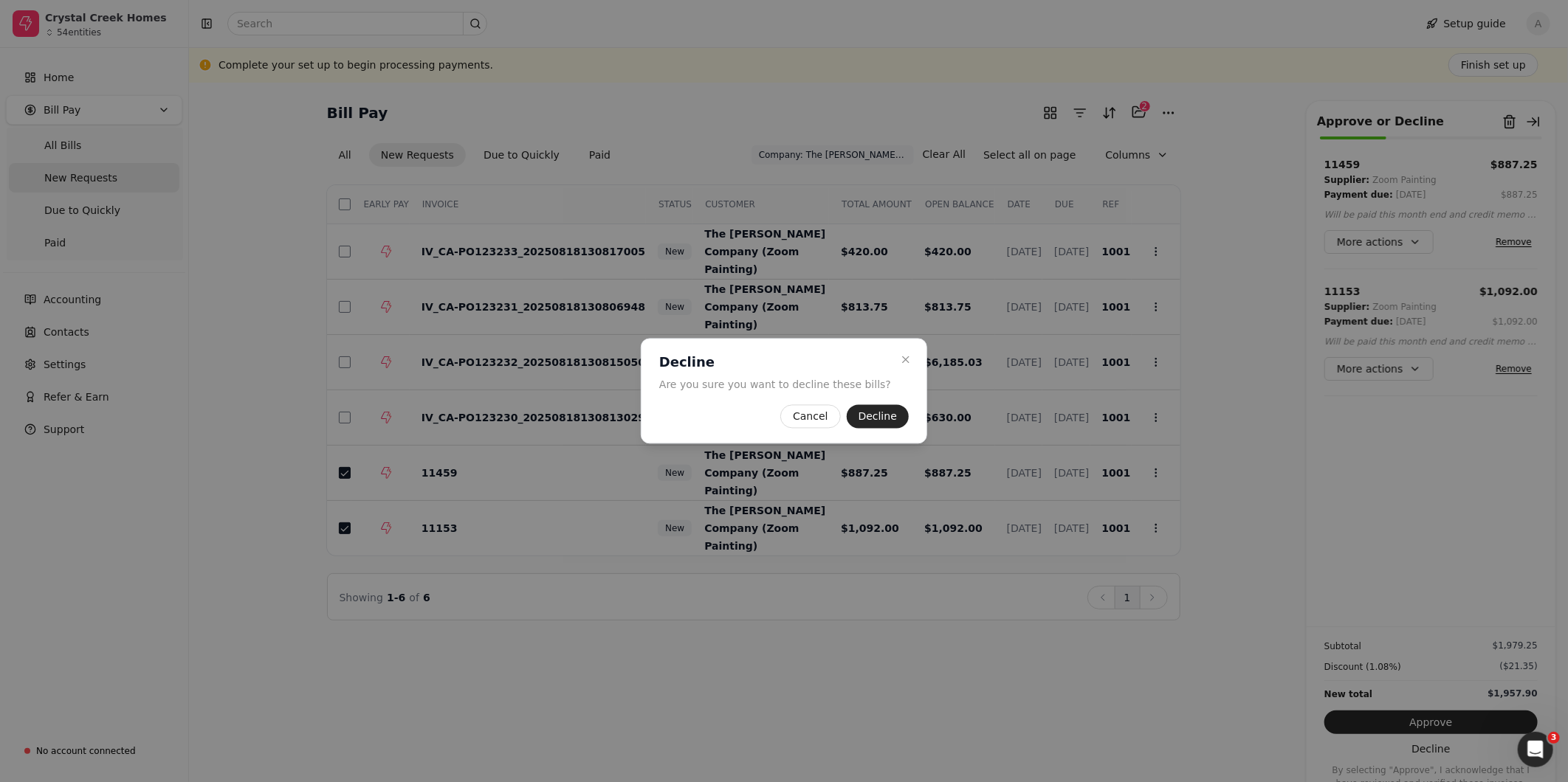
click at [884, 416] on button "Decline" at bounding box center [877, 417] width 62 height 24
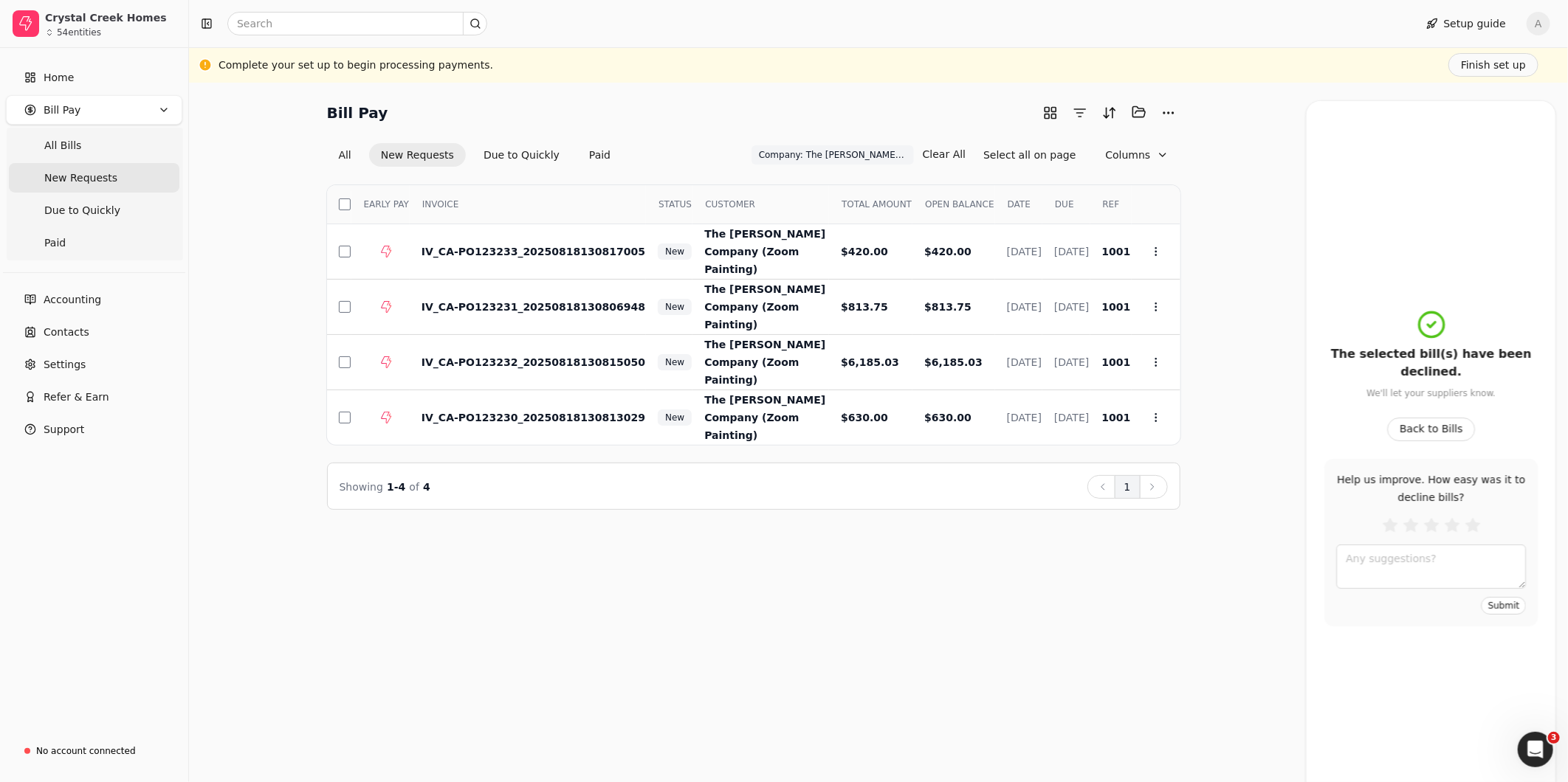
click at [690, 639] on div "Bill Pay Selected items: 0 All New Requests Due to Quickly Paid Company: The [P…" at bounding box center [878, 432] width 1379 height 699
click at [844, 617] on div "Bill Pay Selected items: 0 All New Requests Due to Quickly Paid Company: The [P…" at bounding box center [878, 432] width 1379 height 699
click at [345, 251] on button "button" at bounding box center [345, 252] width 12 height 12
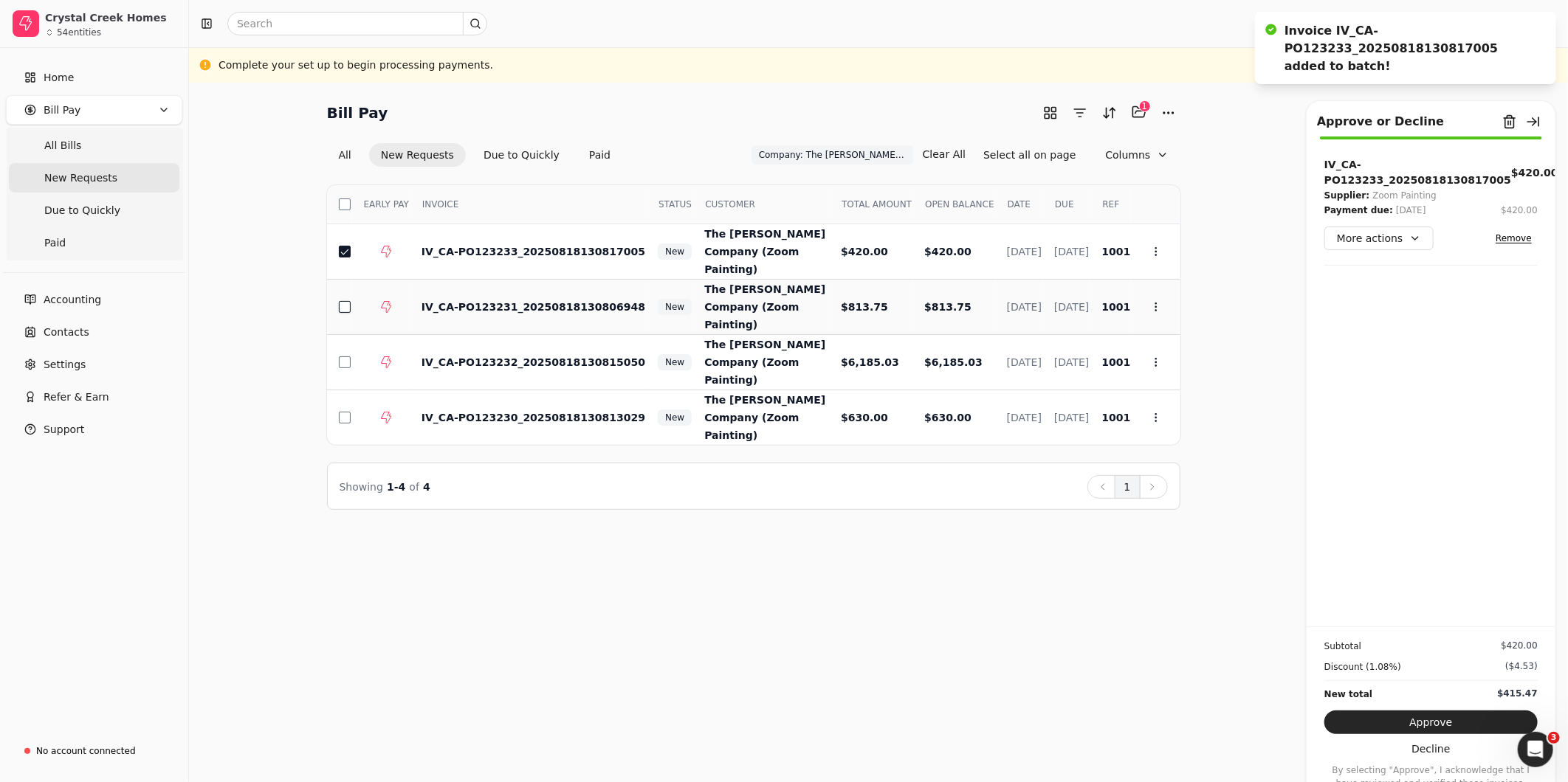
click at [345, 306] on button "button" at bounding box center [345, 306] width 12 height 12
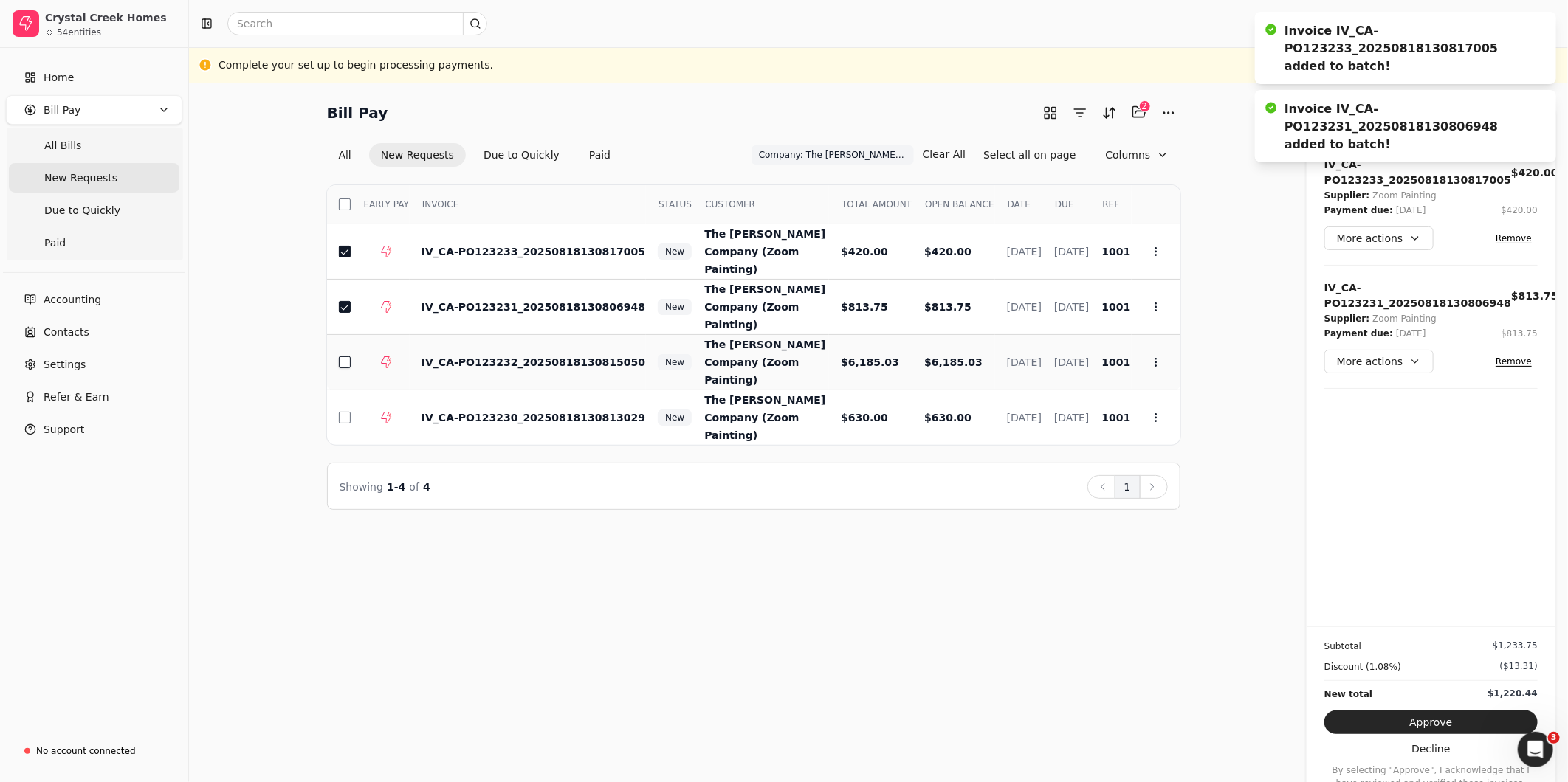
click at [348, 356] on button "button" at bounding box center [345, 362] width 12 height 12
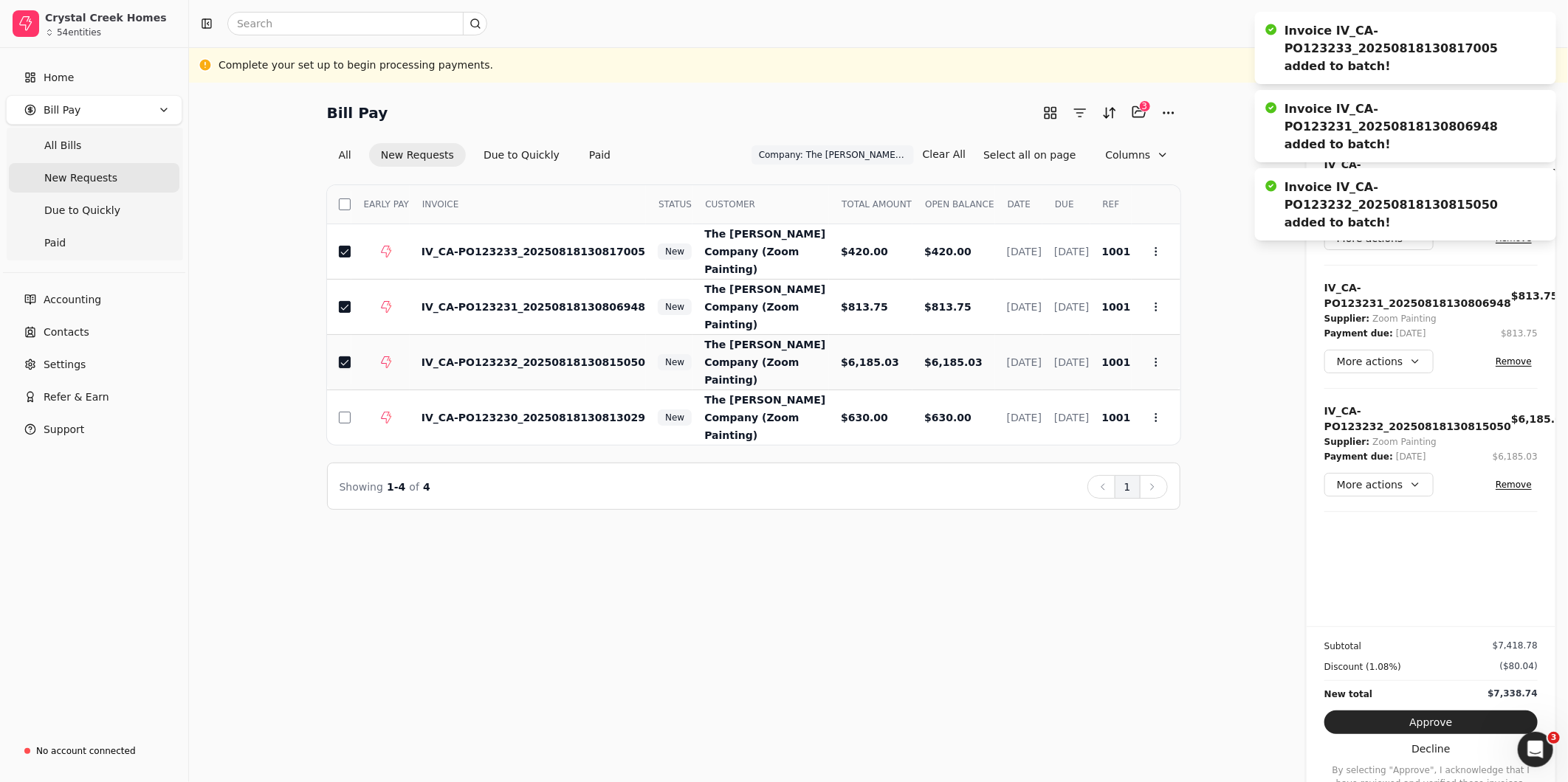
click at [348, 358] on button "button" at bounding box center [345, 362] width 12 height 12
click at [344, 356] on button "button" at bounding box center [345, 362] width 12 height 12
click at [1411, 226] on button "More actions" at bounding box center [1379, 238] width 110 height 24
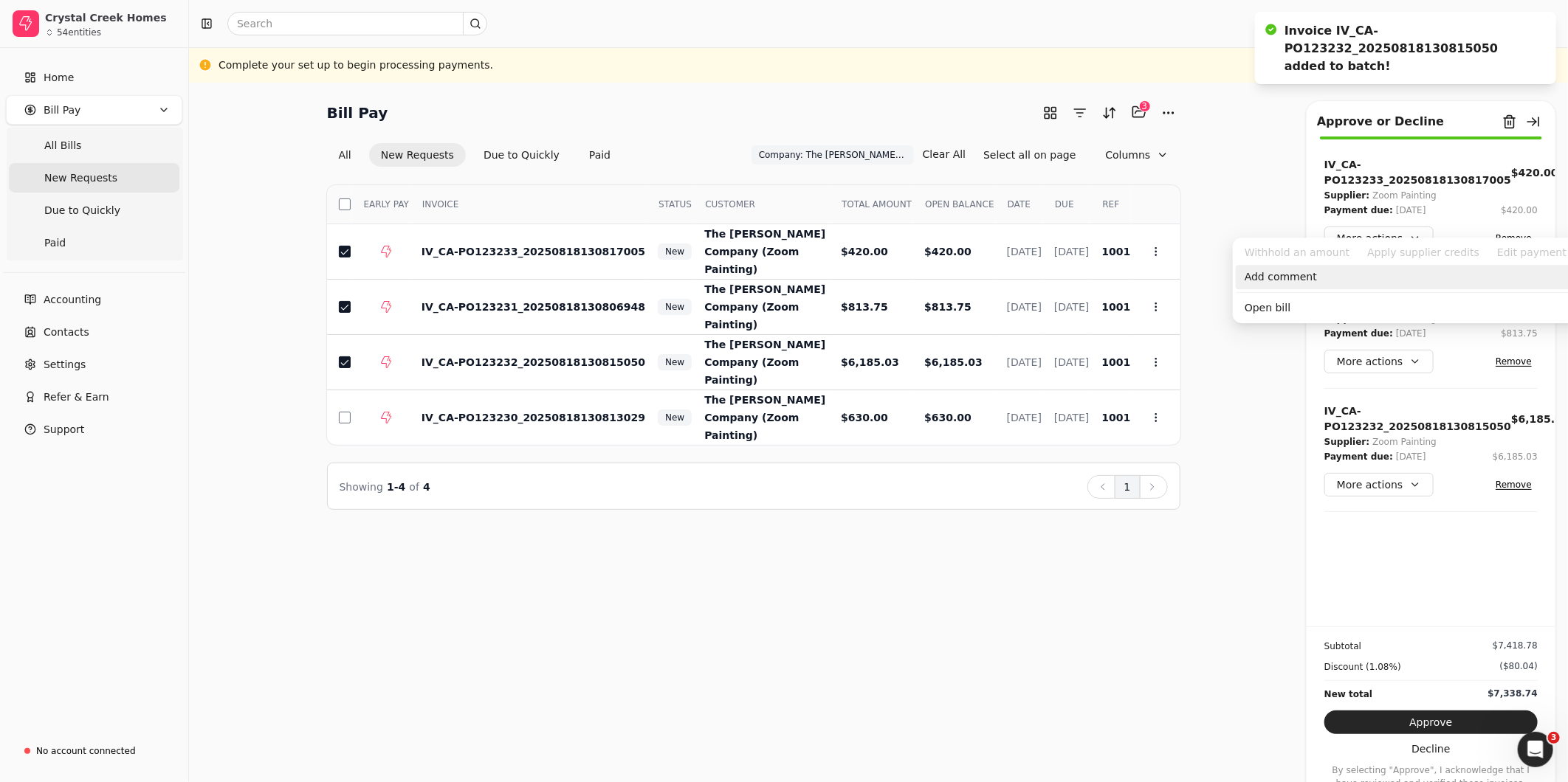
click at [1289, 278] on div "Add comment" at bounding box center [1418, 277] width 366 height 25
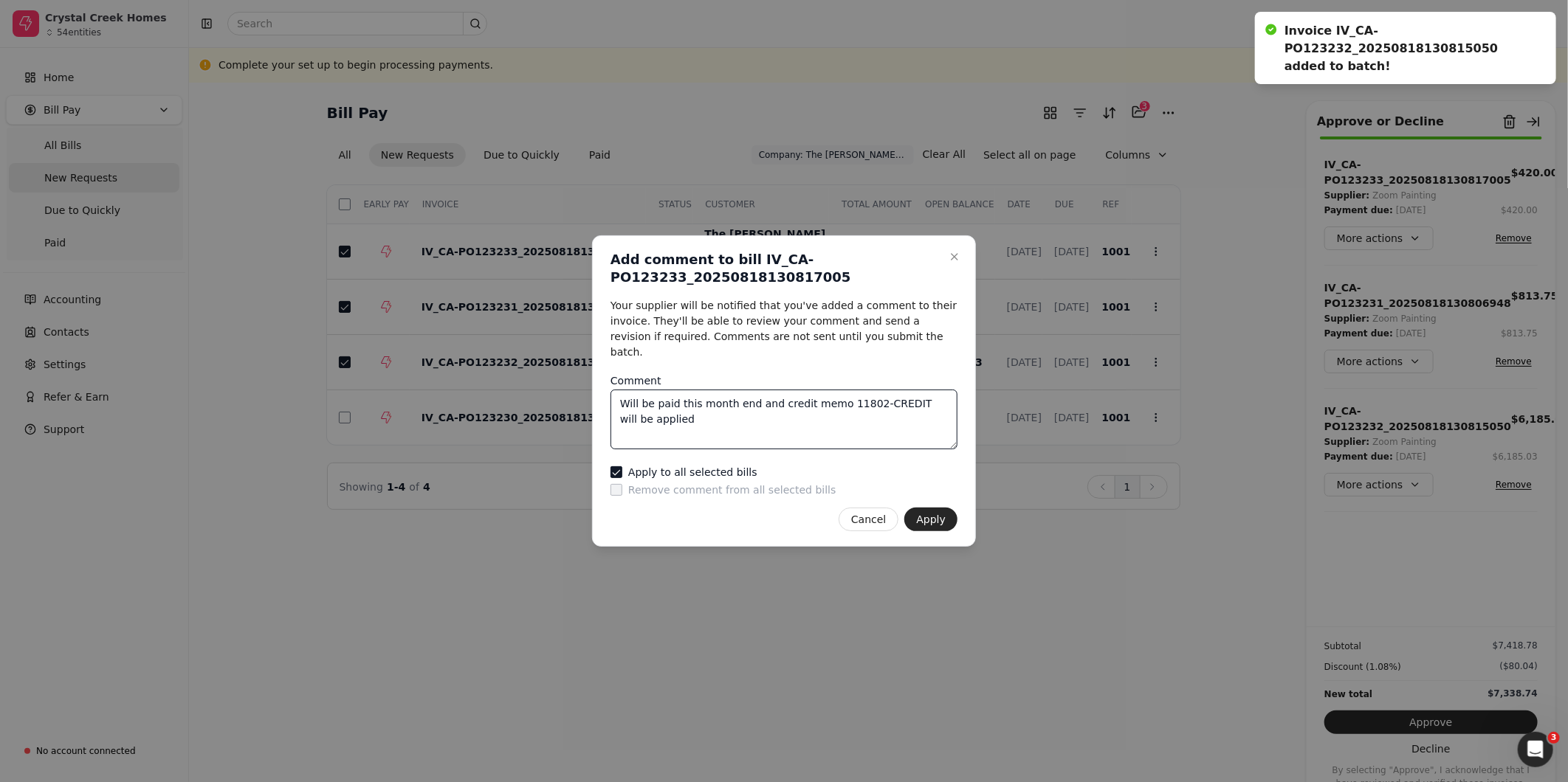
click at [782, 429] on textarea "Will be paid this month end and credit memo 11802-CREDIT will be applied" at bounding box center [784, 419] width 347 height 60
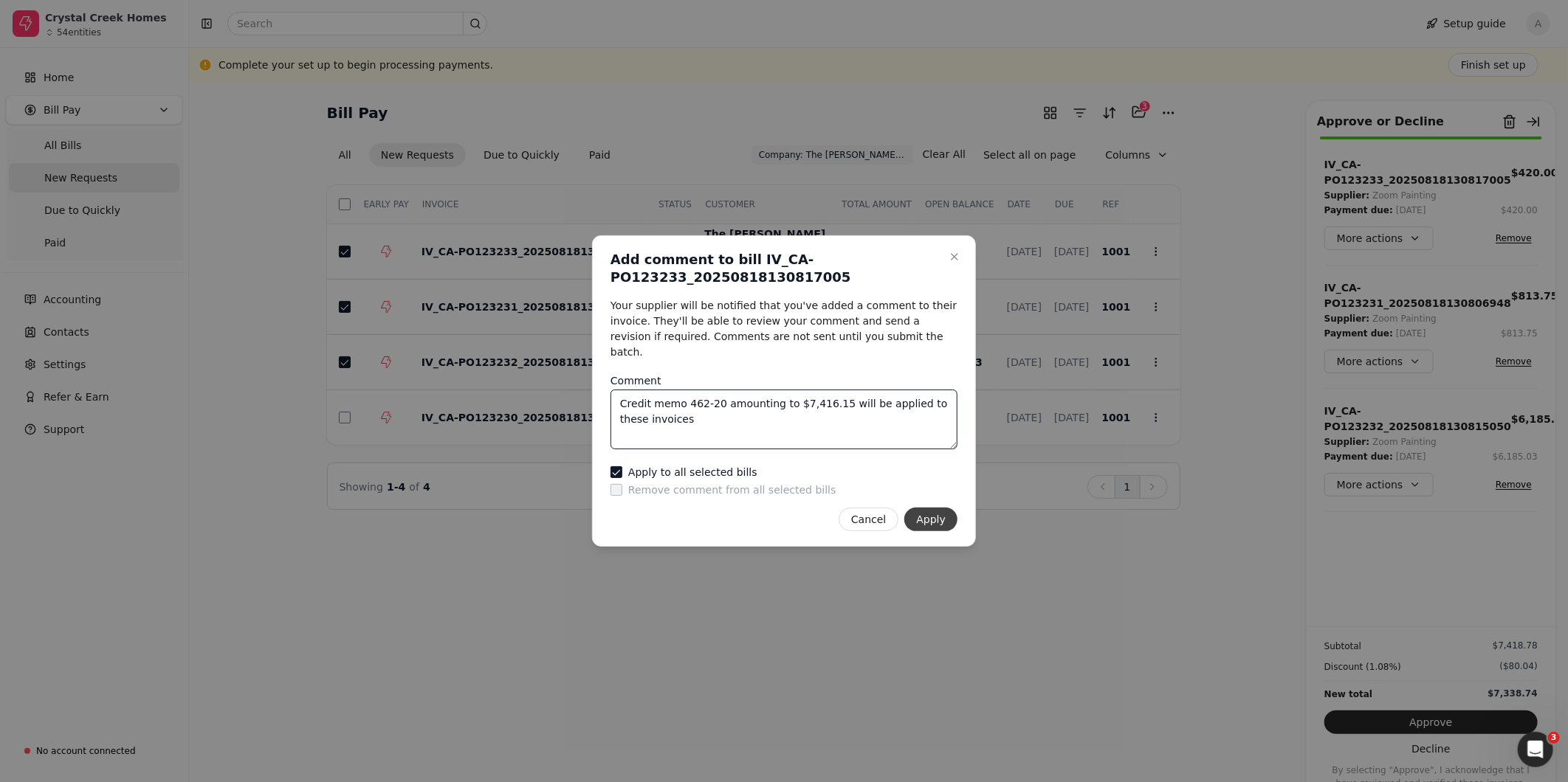
type textarea "Credit memo 462-20 amounting to $7,416.15 will be applied to these invoices"
click at [942, 519] on button "Apply" at bounding box center [930, 520] width 53 height 24
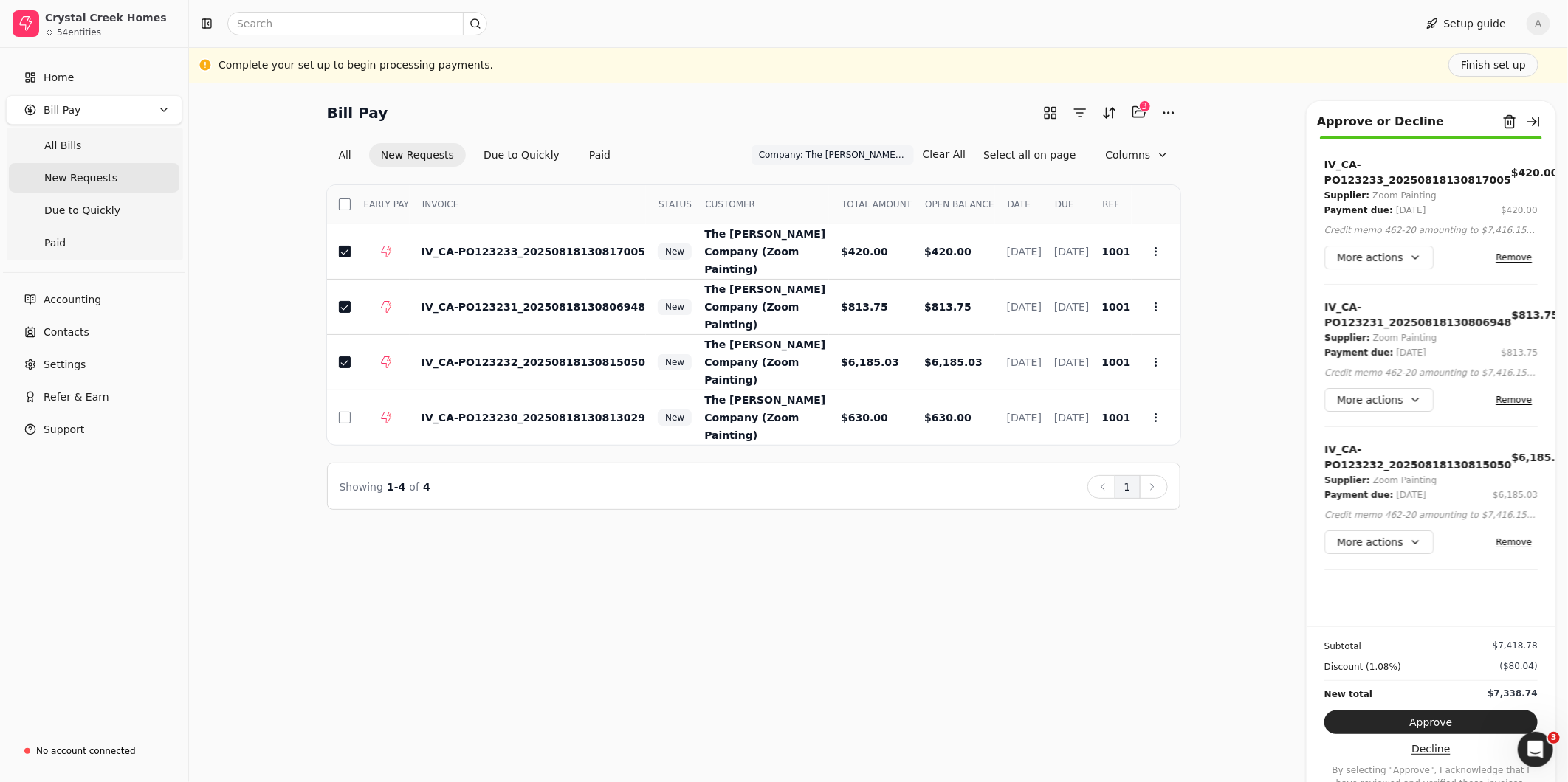
click at [1447, 742] on button "Decline" at bounding box center [1431, 749] width 214 height 24
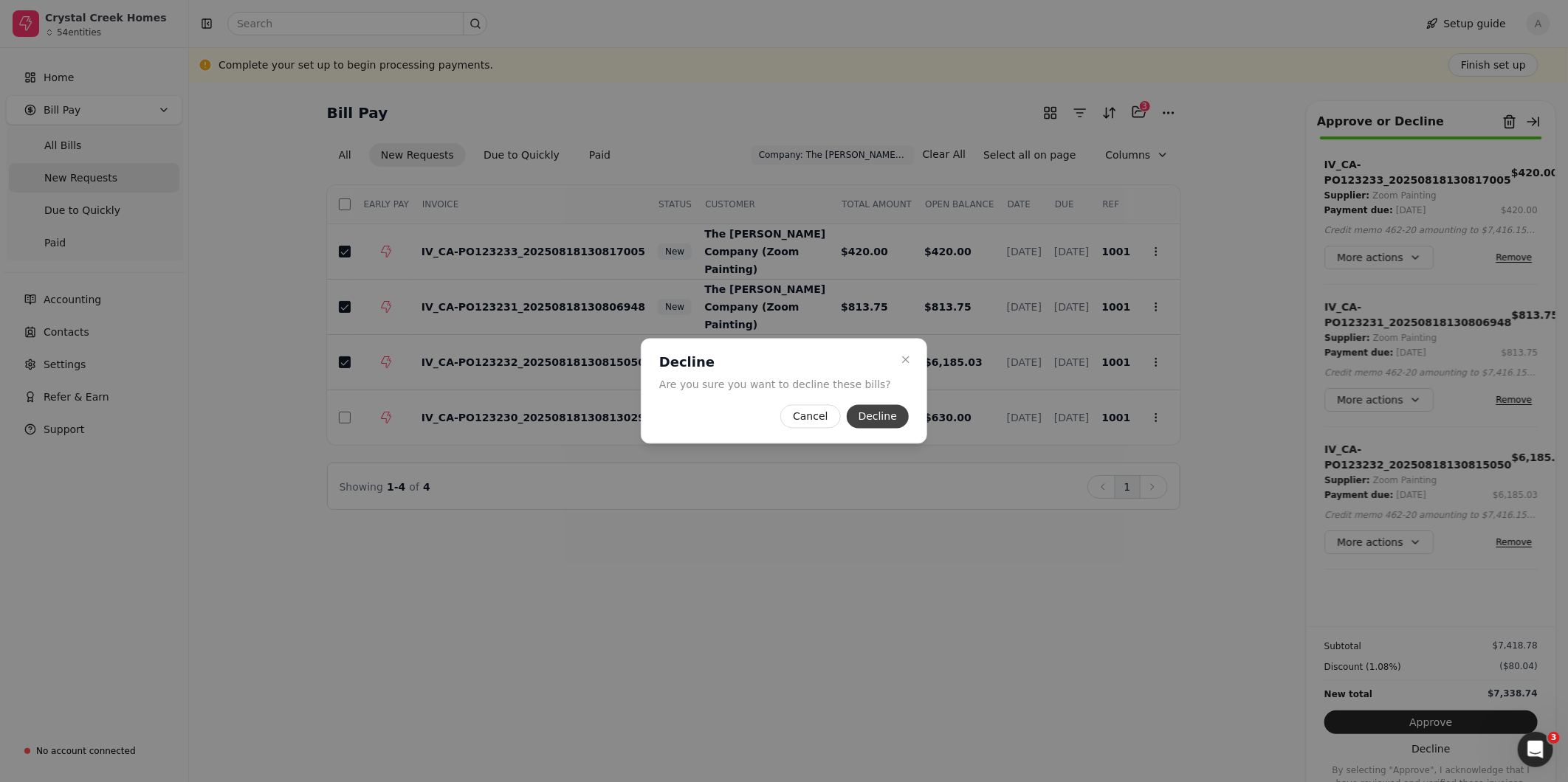
click at [880, 419] on button "Decline" at bounding box center [877, 417] width 62 height 24
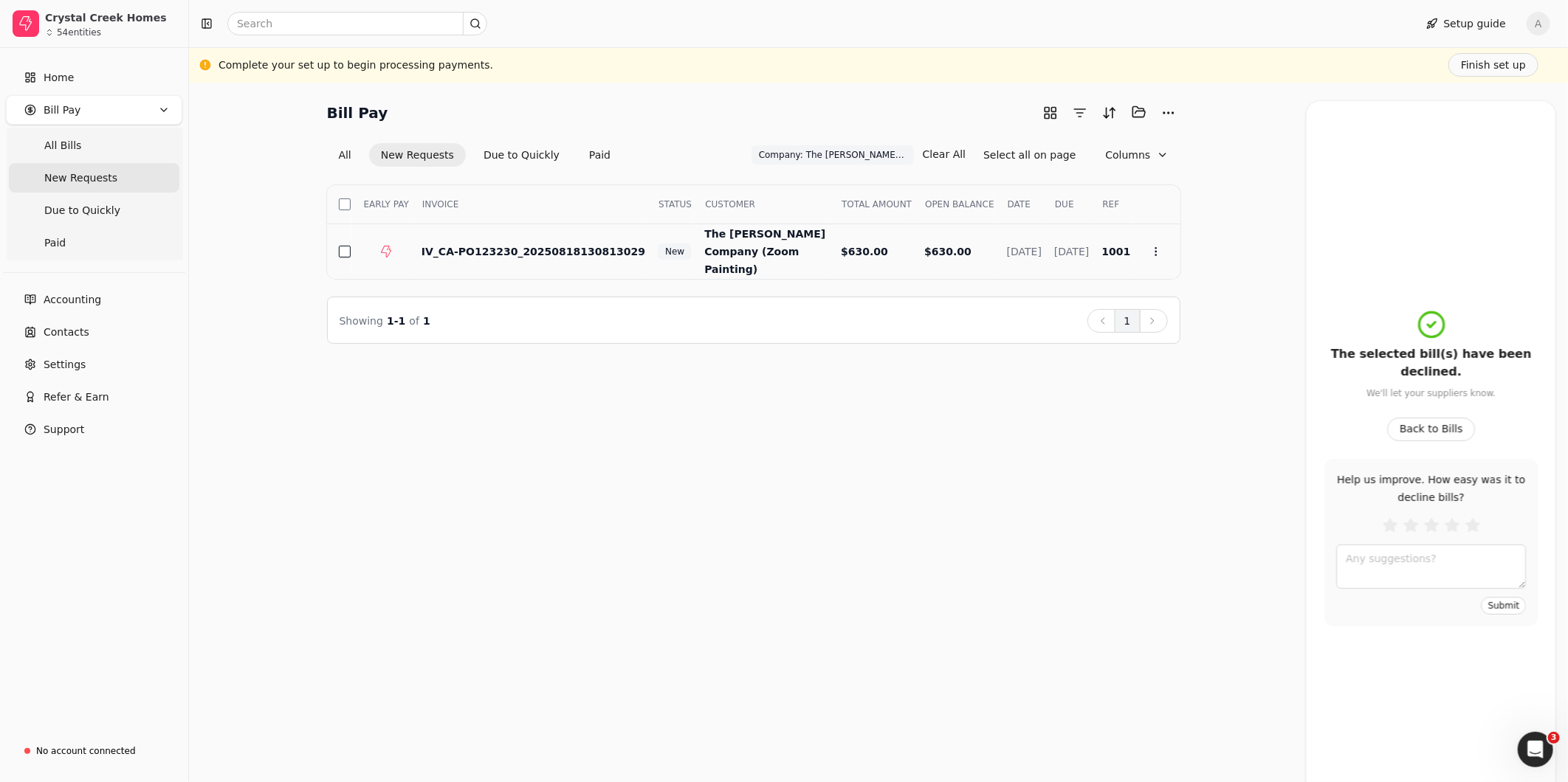
click at [349, 247] on button "button" at bounding box center [345, 252] width 12 height 12
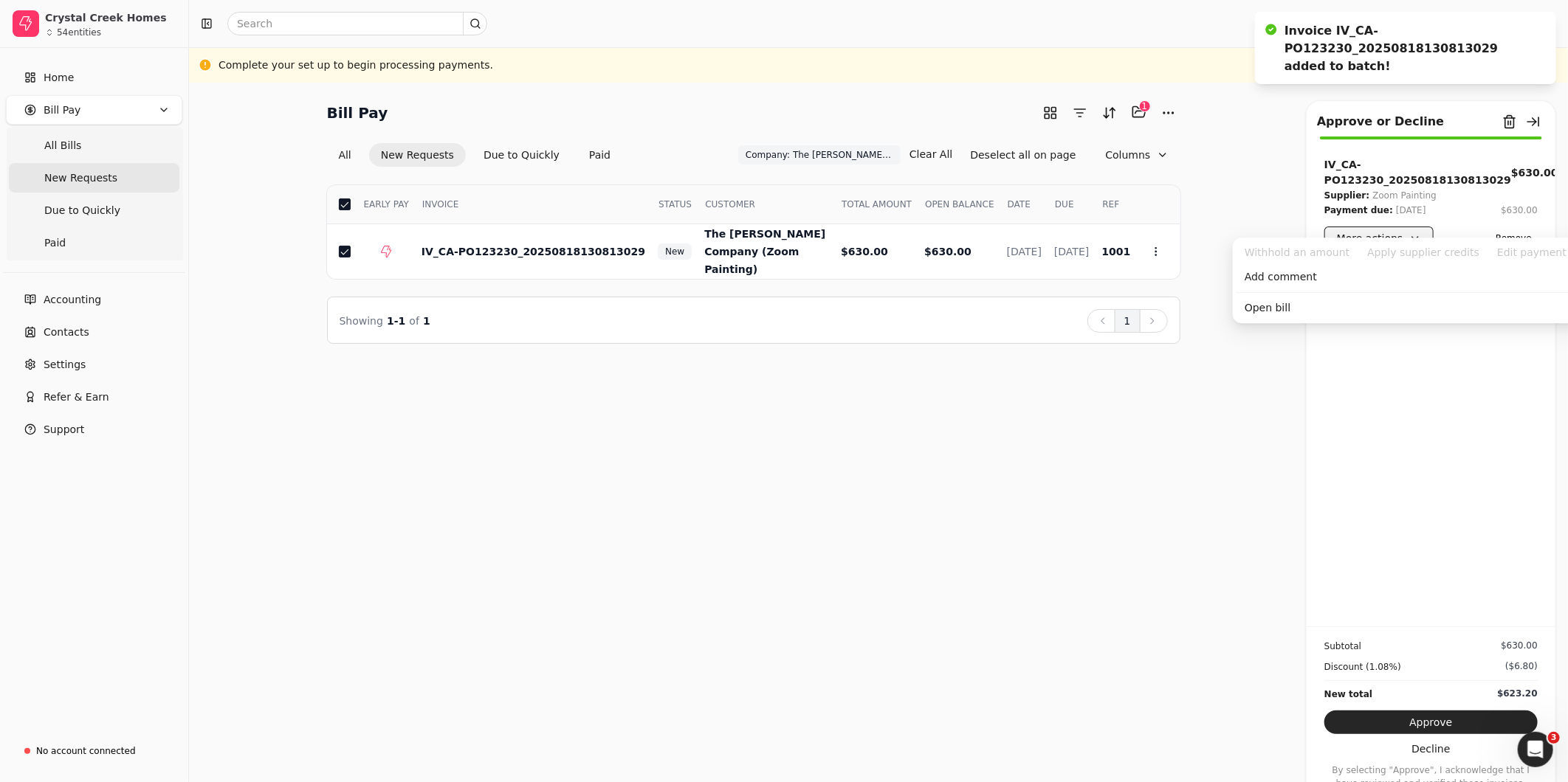
click at [1400, 226] on button "More actions" at bounding box center [1379, 238] width 110 height 24
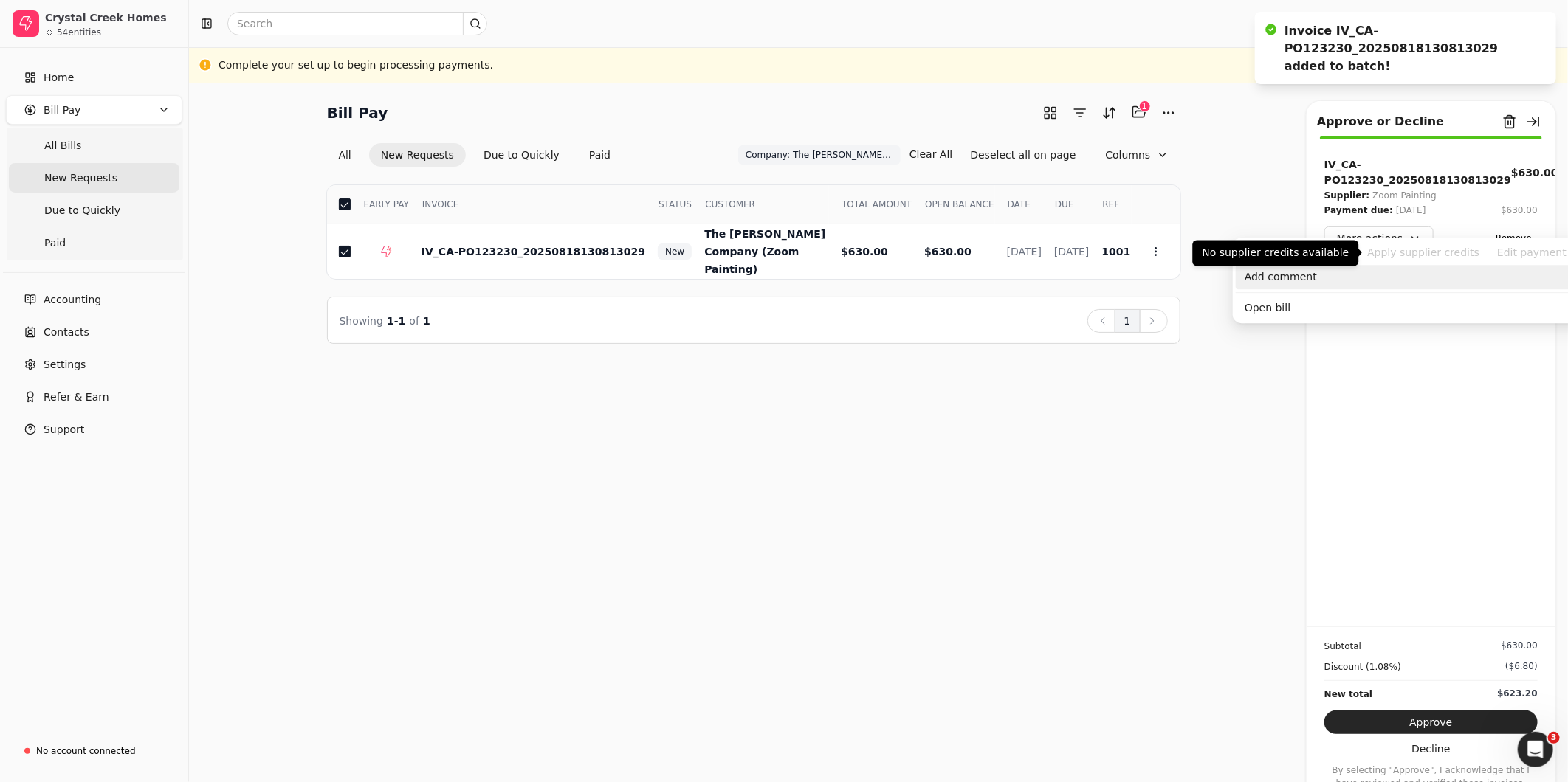
click at [1367, 278] on div "Add comment" at bounding box center [1418, 277] width 366 height 25
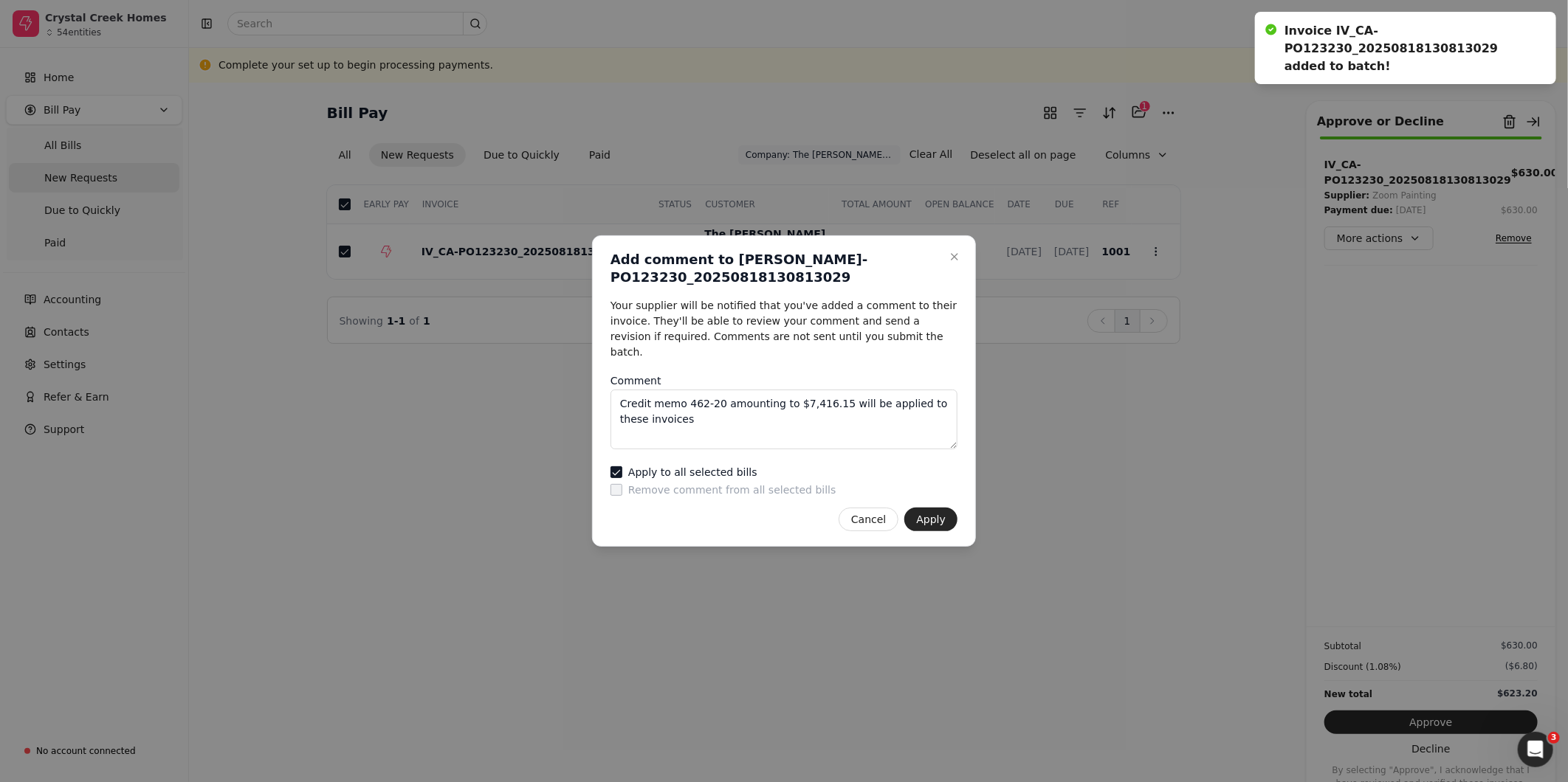
click at [694, 468] on label "Apply to all selected bills" at bounding box center [692, 472] width 129 height 10
click at [622, 468] on bills "Apply to all selected bills" at bounding box center [616, 472] width 12 height 12
click at [935, 518] on button "Apply" at bounding box center [930, 520] width 53 height 24
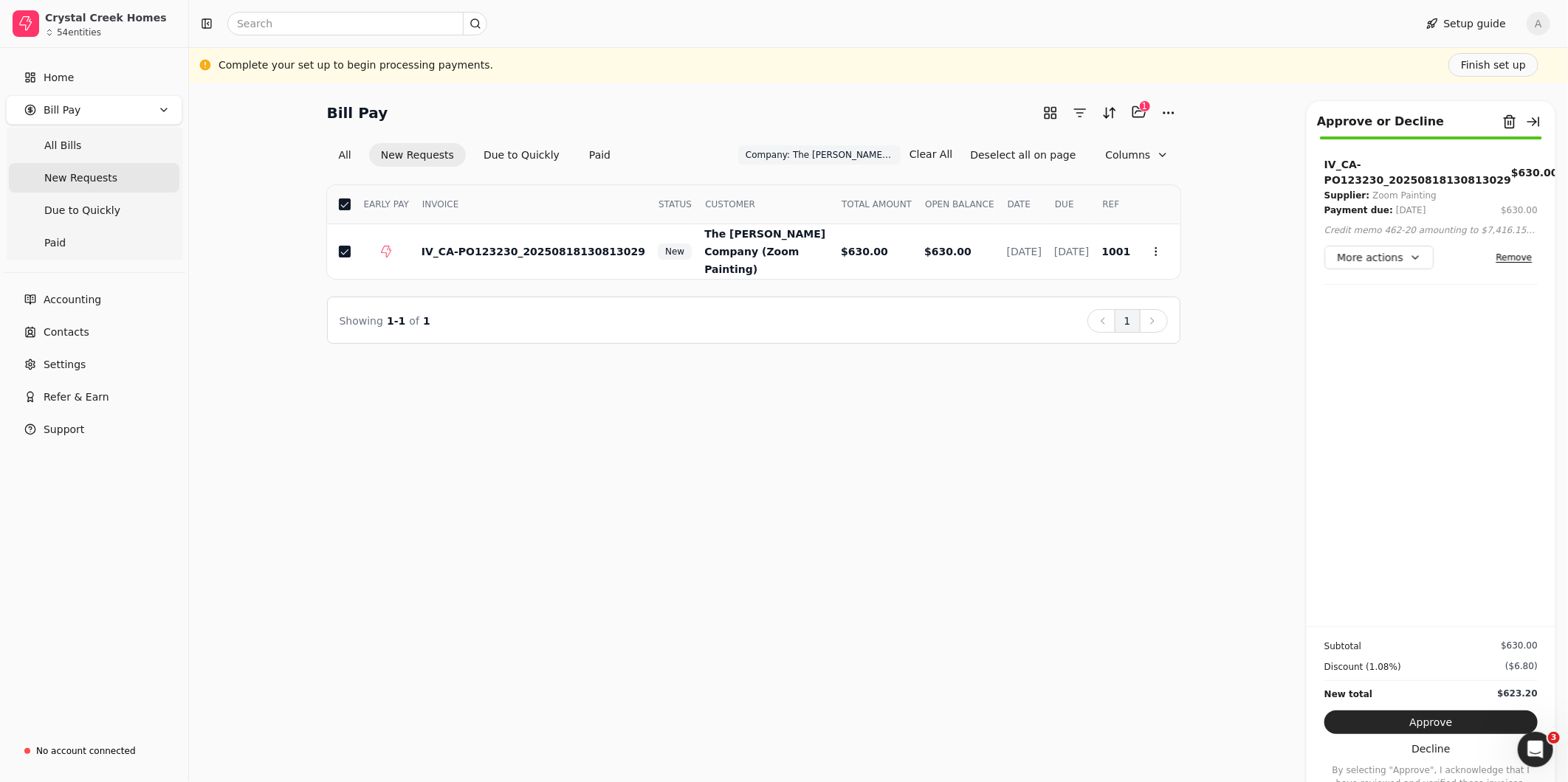
drag, startPoint x: 1442, startPoint y: 721, endPoint x: 1443, endPoint y: 701, distance: 20.0
click at [1442, 720] on button "Approve" at bounding box center [1431, 722] width 214 height 24
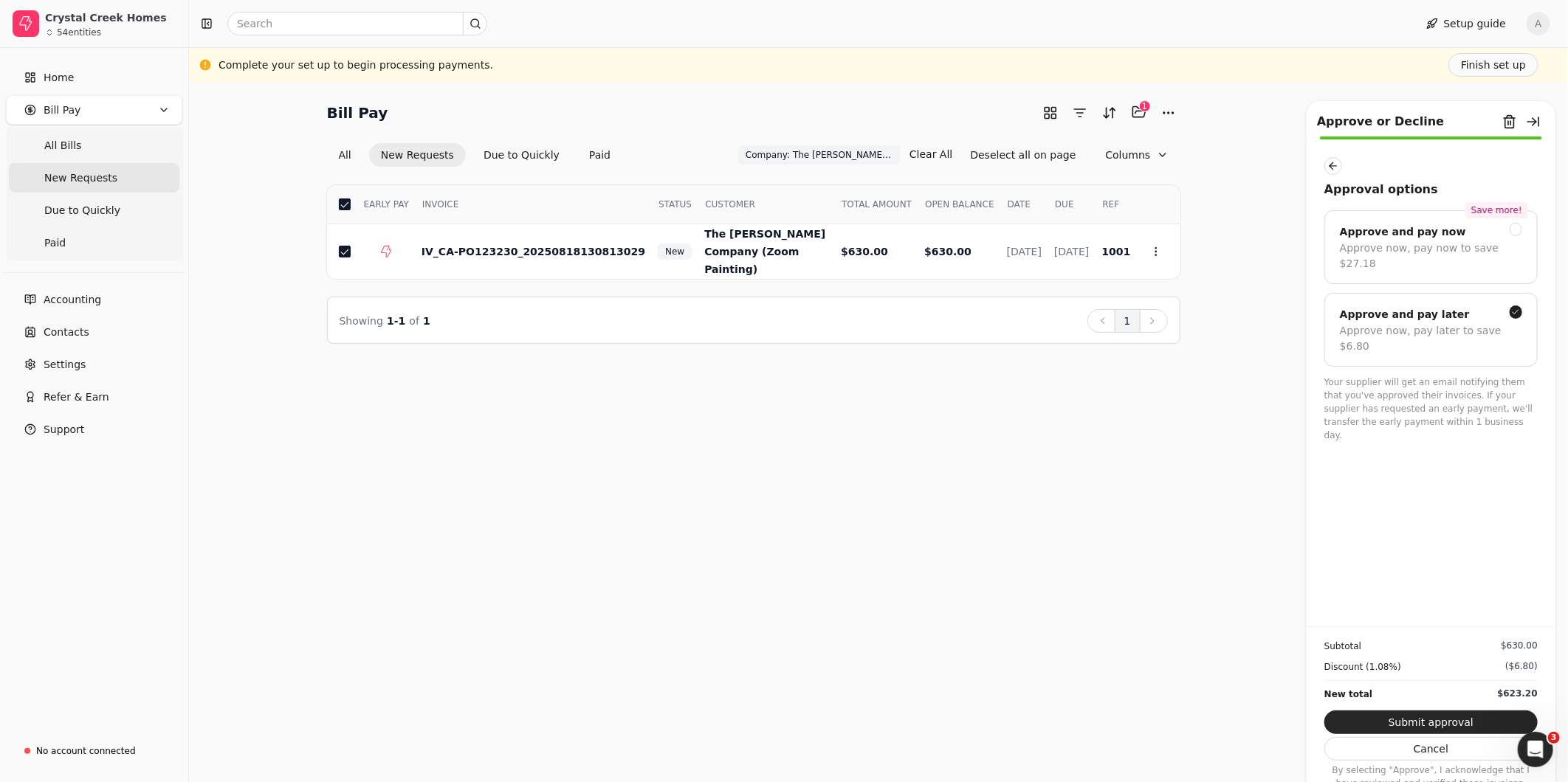
drag, startPoint x: 1452, startPoint y: 722, endPoint x: 1452, endPoint y: 694, distance: 28.0
click at [1451, 722] on button "Submit approval" at bounding box center [1431, 722] width 214 height 24
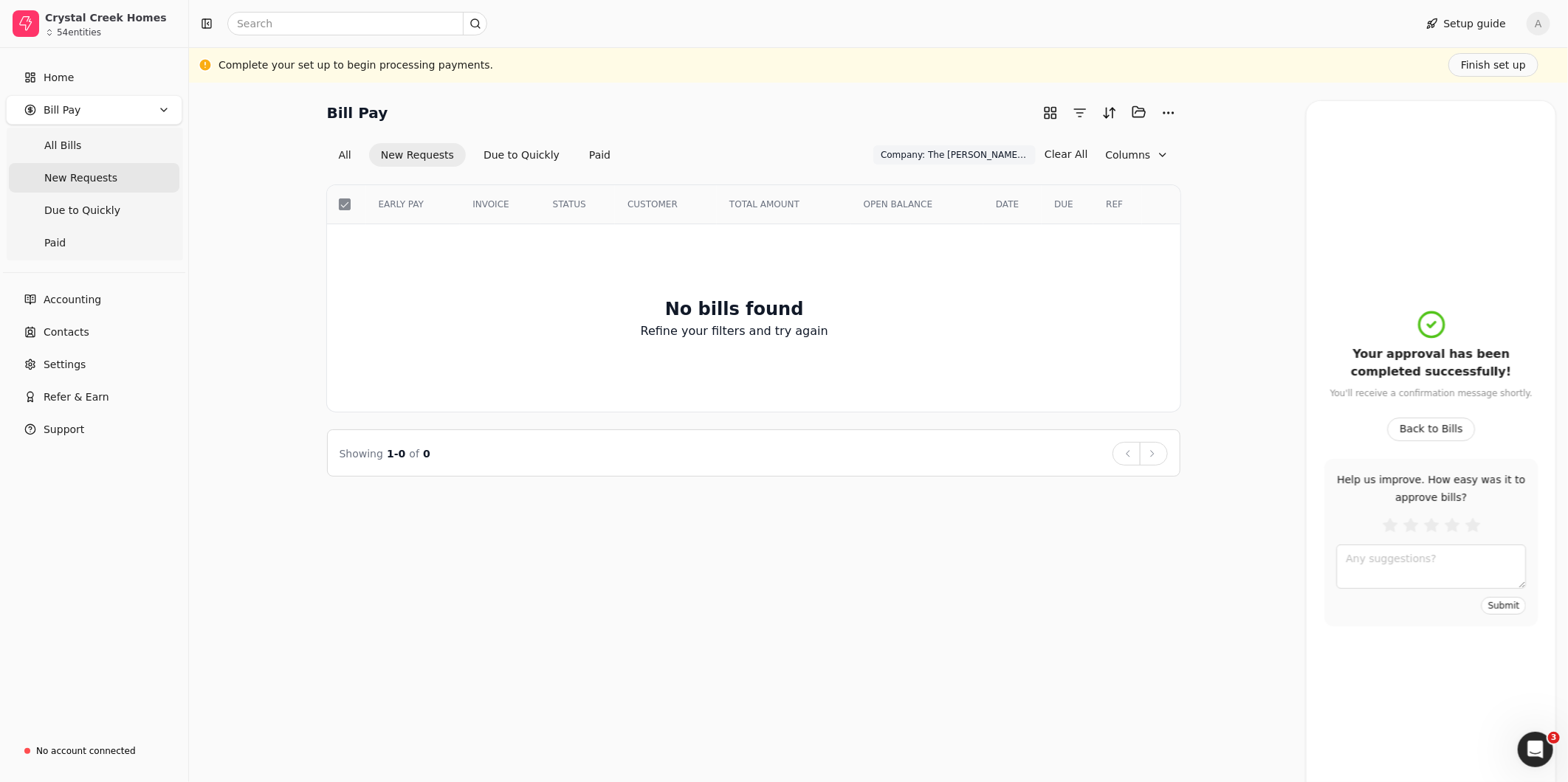
click at [771, 641] on div "Bill Pay Selected items: 0 All New Requests Due to Quickly Paid Company: The [P…" at bounding box center [878, 432] width 1379 height 699
